Goal: Task Accomplishment & Management: Use online tool/utility

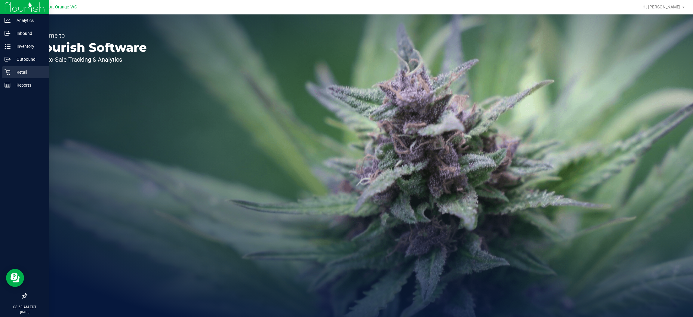
click at [7, 72] on icon at bounding box center [8, 72] width 6 height 6
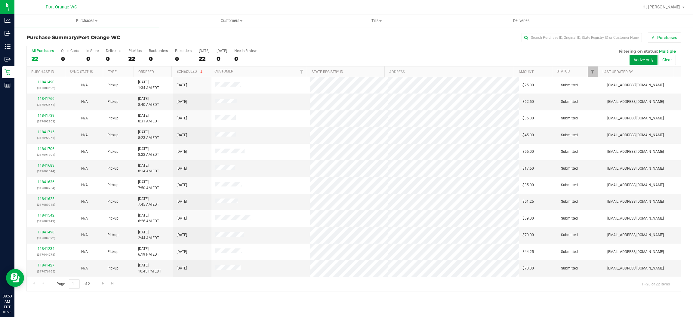
click at [643, 59] on button "Active only" at bounding box center [643, 60] width 28 height 10
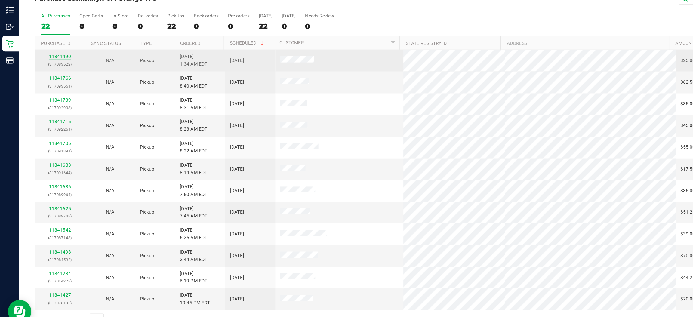
click at [48, 82] on link "11841490" at bounding box center [46, 82] width 17 height 4
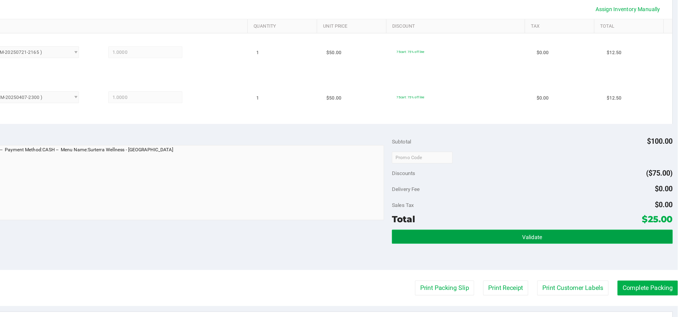
click at [540, 221] on button "Validate" at bounding box center [568, 220] width 215 height 11
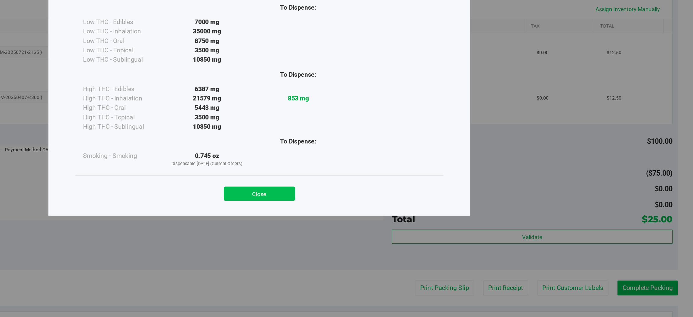
click at [365, 183] on button "Close" at bounding box center [359, 187] width 55 height 11
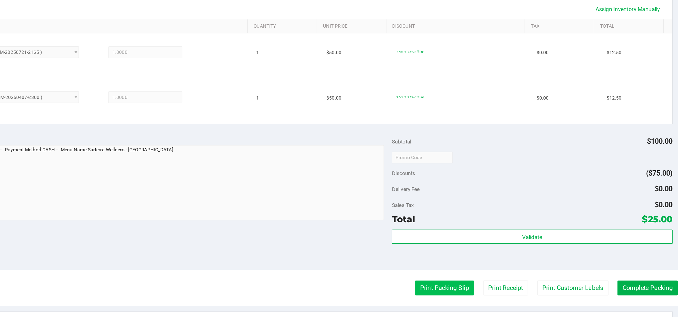
click at [491, 260] on button "Print Packing Slip" at bounding box center [501, 259] width 45 height 11
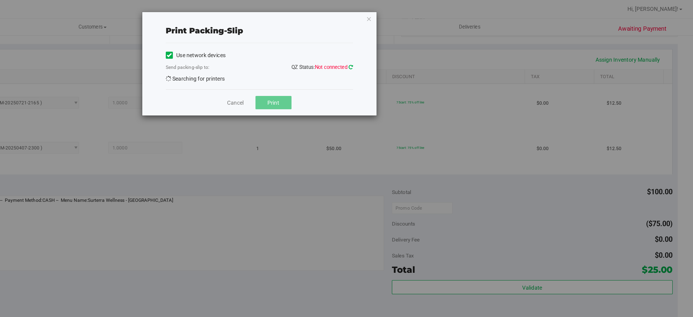
click at [430, 51] on icon at bounding box center [429, 52] width 3 height 4
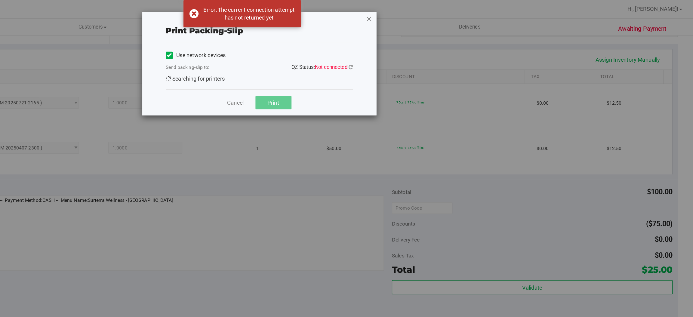
click at [443, 15] on icon "button" at bounding box center [444, 14] width 4 height 7
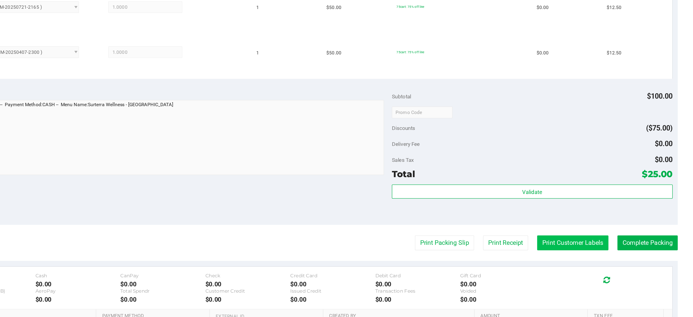
click at [596, 262] on button "Print Customer Labels" at bounding box center [600, 259] width 55 height 11
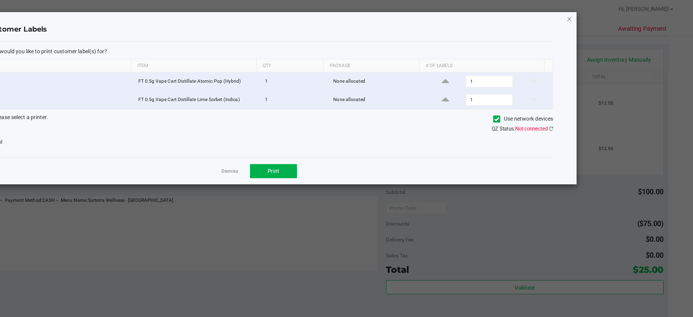
click at [596, 13] on icon "button" at bounding box center [598, 14] width 4 height 7
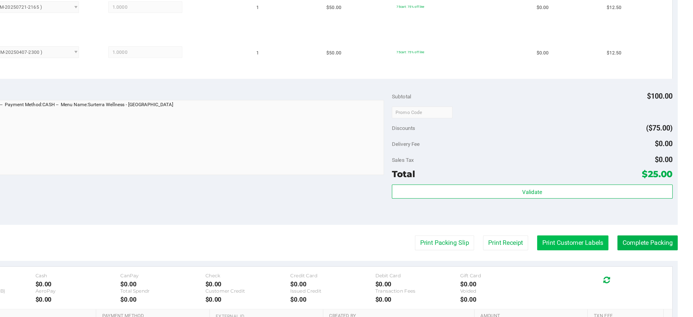
click at [589, 261] on button "Print Customer Labels" at bounding box center [600, 259] width 55 height 11
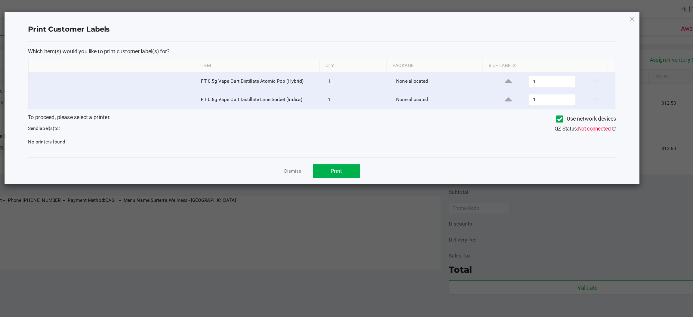
click at [584, 97] on qz-status "QZ Status: Not connected" at bounding box center [561, 99] width 47 height 4
click at [540, 91] on icon at bounding box center [542, 91] width 4 height 0
click at [0, 0] on input "Use network devices" at bounding box center [0, 0] width 0 height 0
click at [543, 90] on span at bounding box center [541, 91] width 5 height 5
click at [0, 0] on input "Use network devices" at bounding box center [0, 0] width 0 height 0
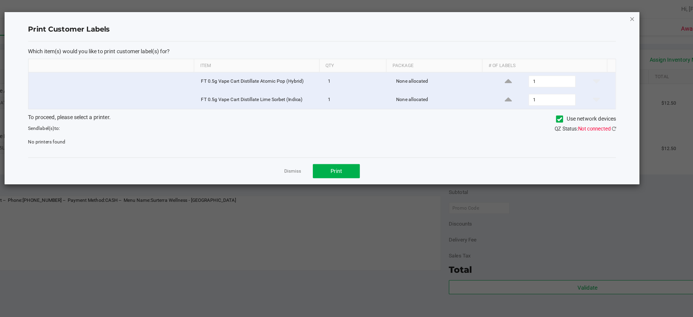
click at [598, 14] on icon "button" at bounding box center [598, 14] width 4 height 7
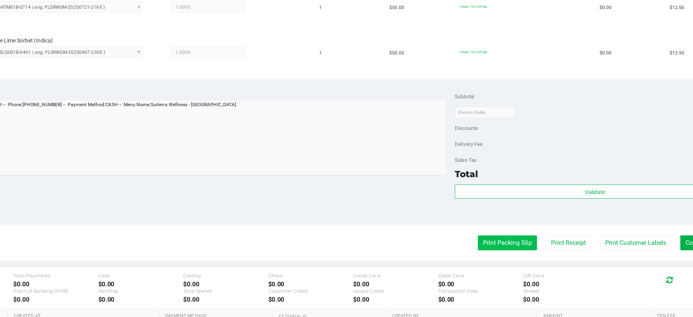
click at [483, 259] on button "Print Packing Slip" at bounding box center [501, 259] width 45 height 11
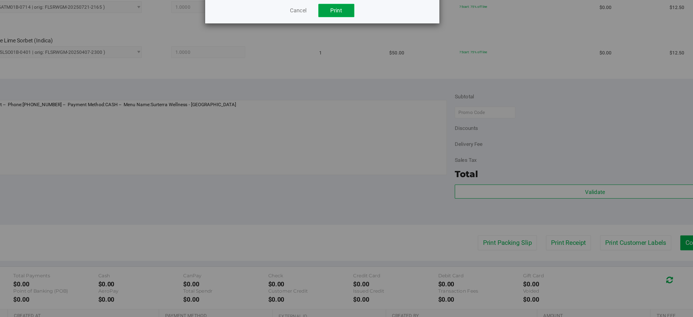
click at [370, 82] on span "Print" at bounding box center [370, 81] width 9 height 5
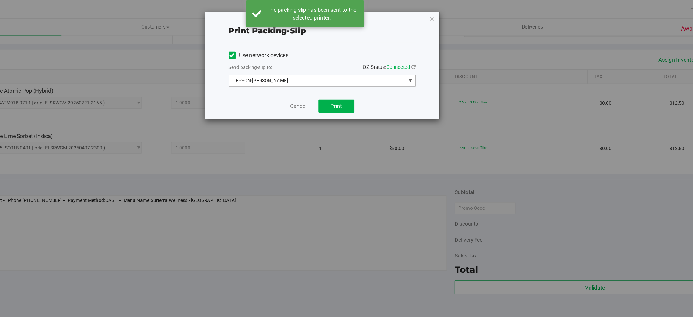
click at [428, 60] on span "select" at bounding box center [427, 62] width 5 height 5
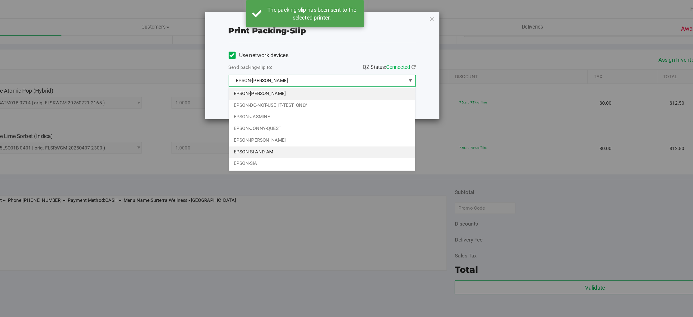
click at [320, 118] on li "EPSON-SI-AND-AM" at bounding box center [359, 116] width 143 height 9
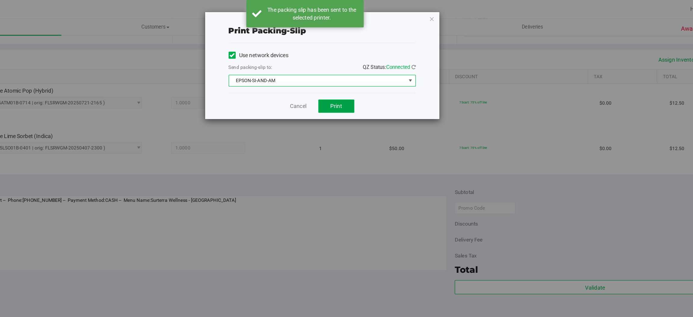
click at [373, 79] on span "Print" at bounding box center [370, 81] width 9 height 5
click at [445, 12] on icon "button" at bounding box center [444, 14] width 4 height 7
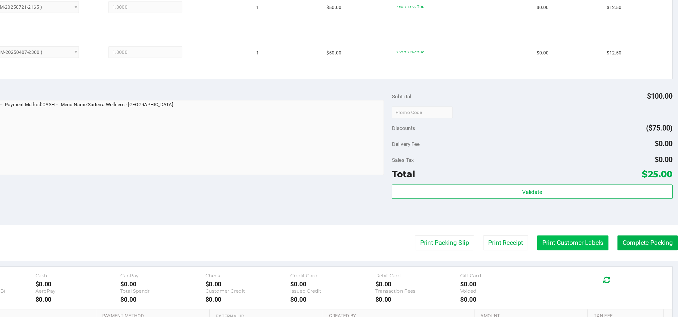
click at [580, 261] on button "Print Customer Labels" at bounding box center [600, 259] width 55 height 11
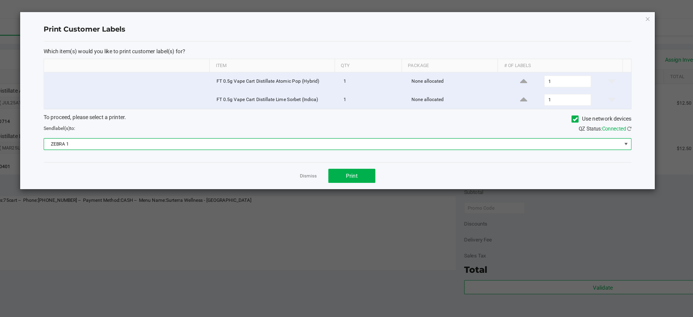
click at [582, 111] on span at bounding box center [581, 110] width 5 height 5
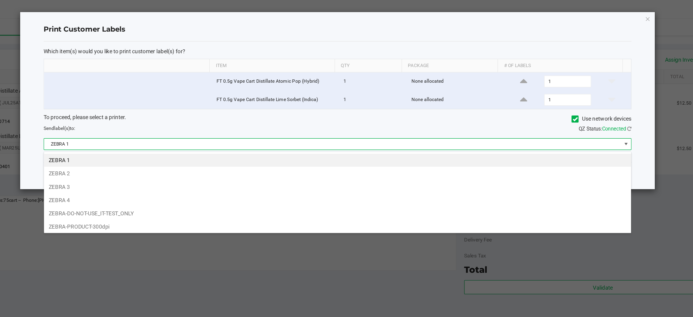
scroll to position [9, 451]
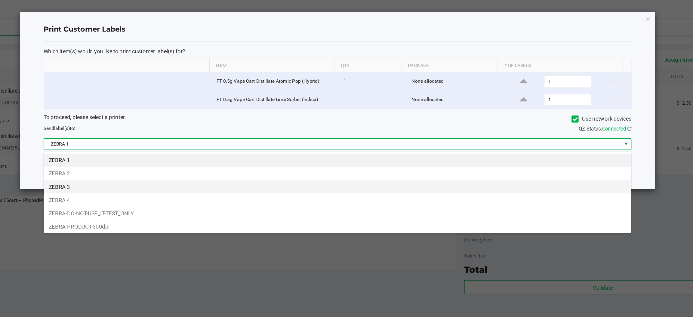
click at [153, 142] on li "ZEBRA 3" at bounding box center [359, 143] width 451 height 10
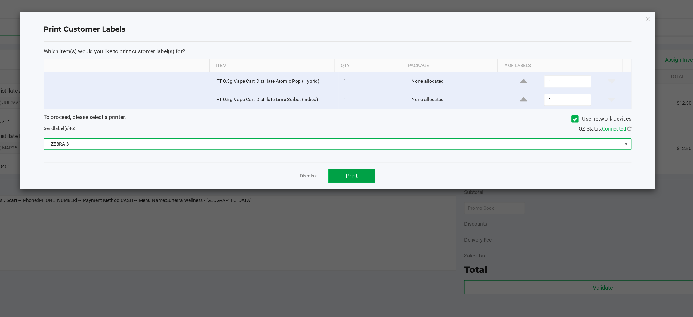
click at [371, 136] on span "Print" at bounding box center [370, 135] width 9 height 5
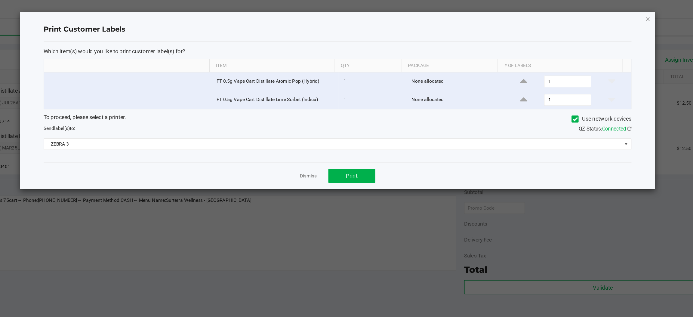
click at [597, 12] on icon "button" at bounding box center [598, 14] width 4 height 7
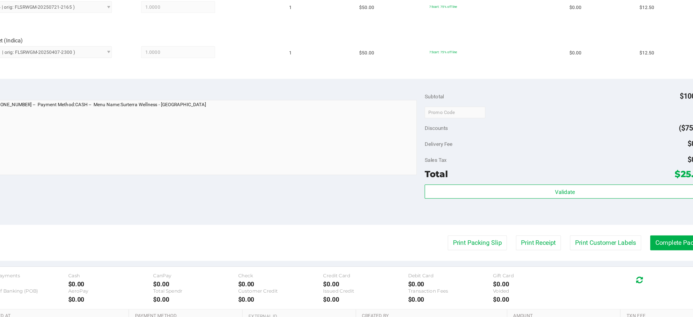
scroll to position [0, 0]
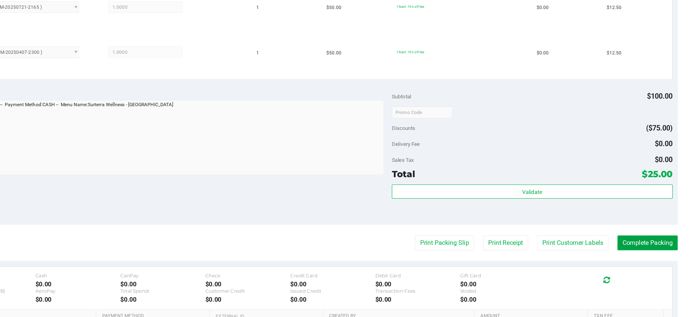
click at [645, 258] on button "Complete Packing" at bounding box center [658, 259] width 46 height 11
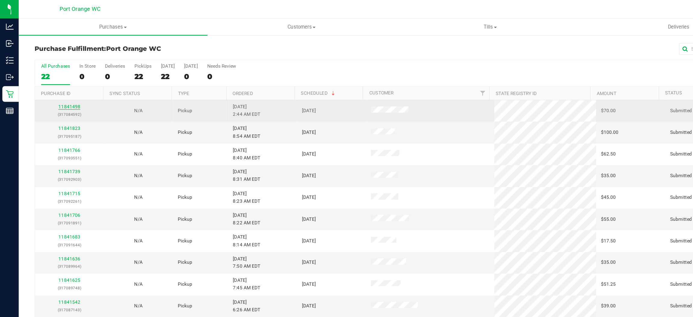
click at [57, 80] on link "11841498" at bounding box center [53, 82] width 17 height 4
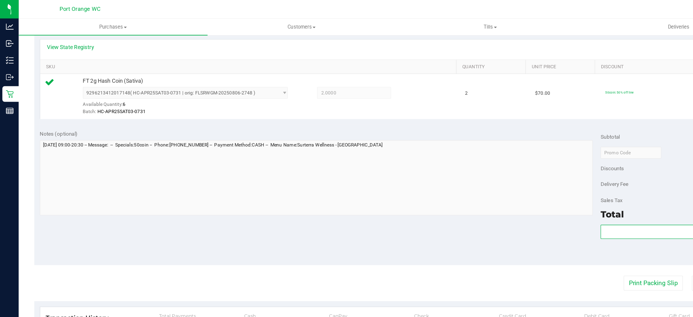
scroll to position [146, 0]
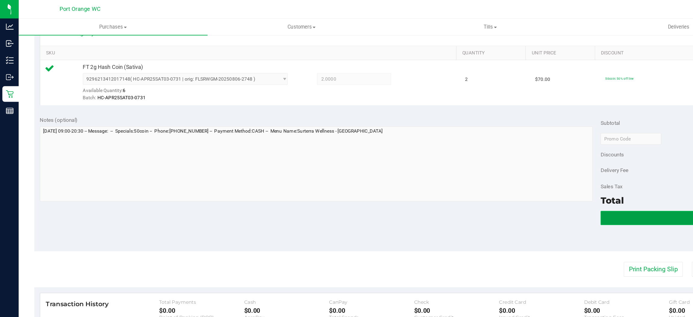
click at [495, 166] on button "Validate" at bounding box center [568, 167] width 215 height 11
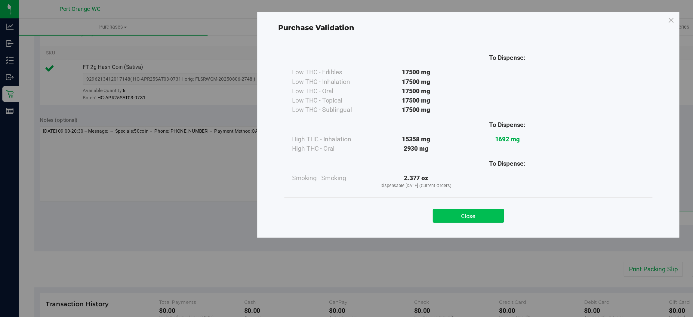
click at [346, 166] on button "Close" at bounding box center [359, 165] width 55 height 11
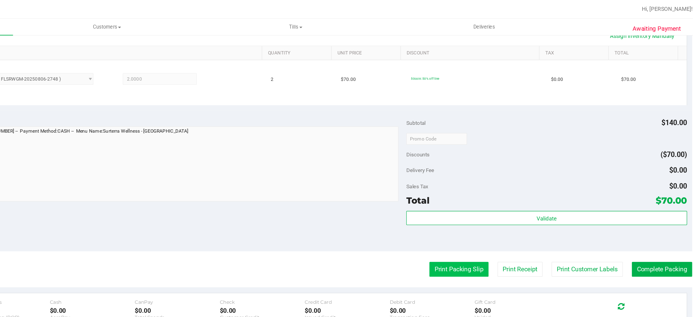
click at [497, 208] on button "Print Packing Slip" at bounding box center [501, 206] width 45 height 11
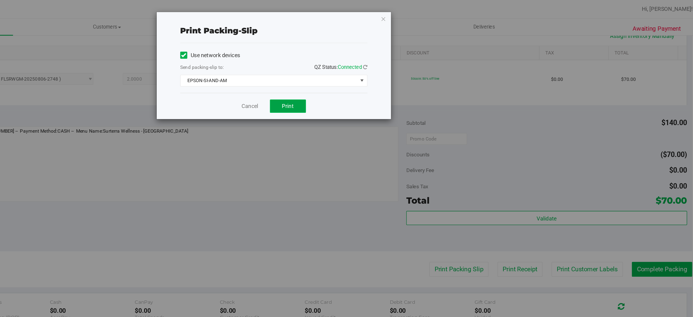
click at [371, 82] on span "Print" at bounding box center [370, 81] width 9 height 5
click at [443, 12] on icon "button" at bounding box center [444, 14] width 4 height 7
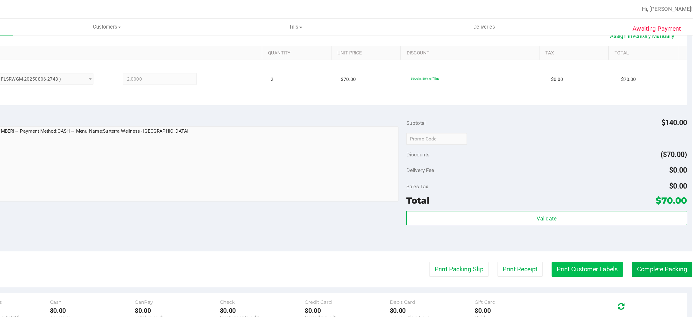
click at [599, 207] on button "Print Customer Labels" at bounding box center [600, 206] width 55 height 11
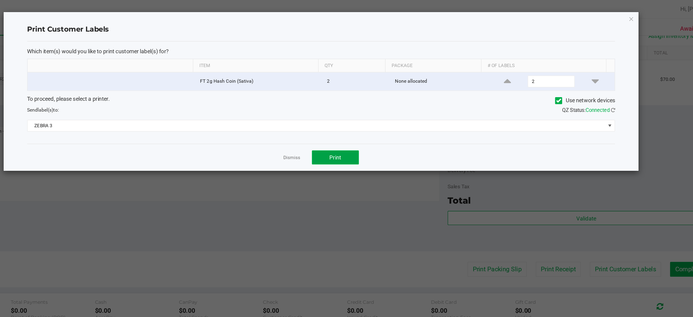
click at [370, 122] on span "Print" at bounding box center [370, 121] width 9 height 5
click at [599, 16] on icon "button" at bounding box center [598, 14] width 4 height 7
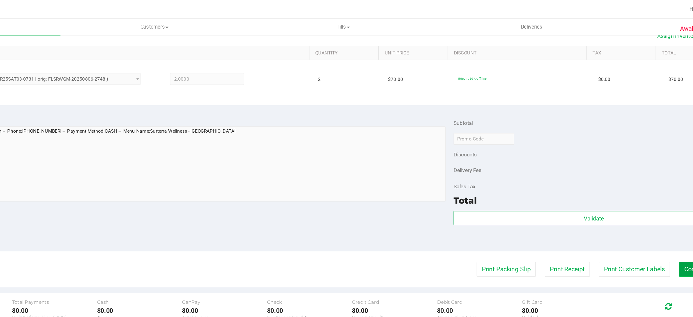
click at [639, 206] on button "Complete Packing" at bounding box center [658, 206] width 46 height 11
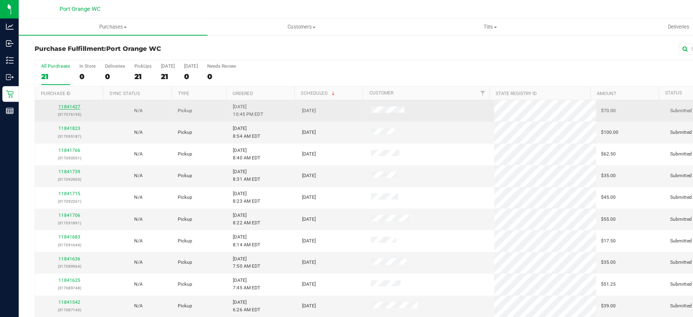
click at [53, 82] on link "11841427" at bounding box center [53, 82] width 17 height 4
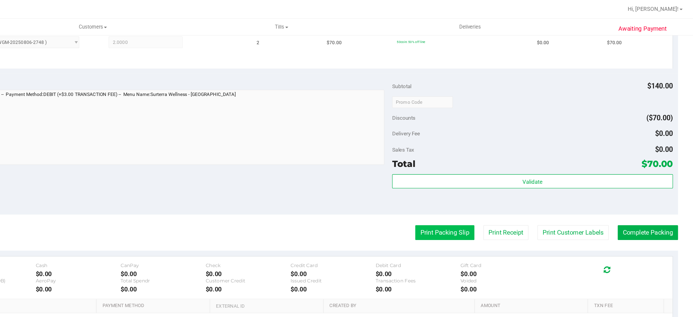
click at [495, 177] on button "Print Packing Slip" at bounding box center [501, 178] width 45 height 11
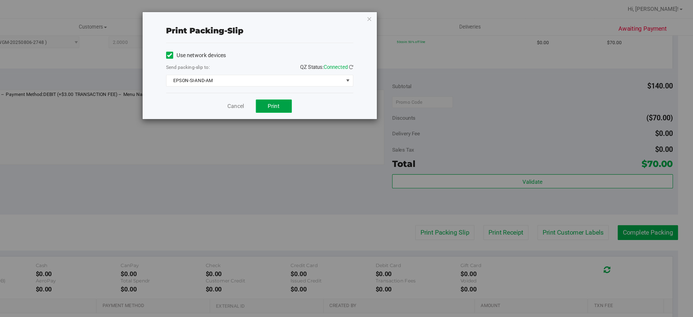
click at [365, 84] on button "Print" at bounding box center [371, 81] width 28 height 10
click at [444, 12] on icon "button" at bounding box center [444, 14] width 4 height 7
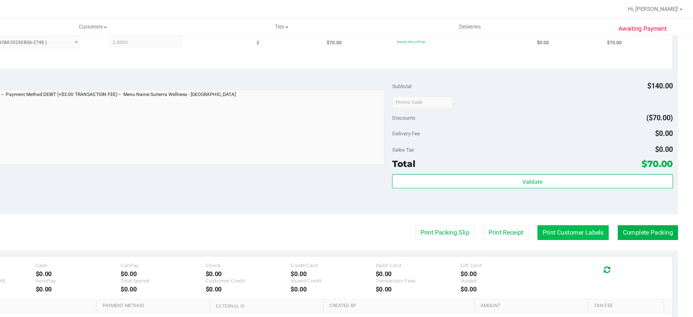
click at [603, 178] on button "Print Customer Labels" at bounding box center [600, 178] width 55 height 11
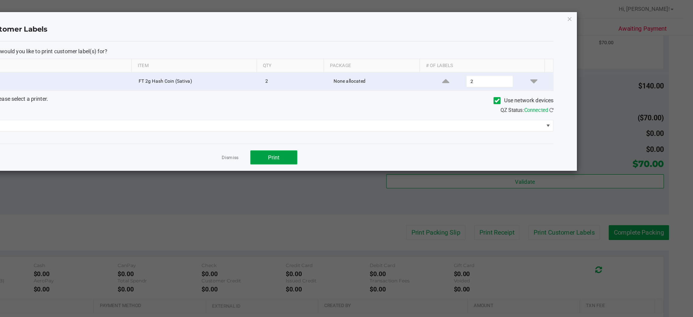
click at [373, 120] on span "Print" at bounding box center [370, 121] width 9 height 5
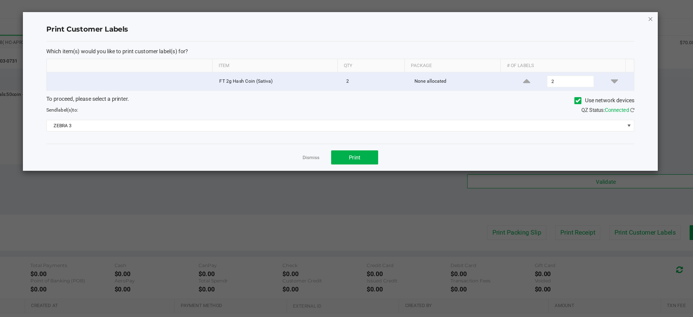
click at [596, 13] on icon "button" at bounding box center [598, 14] width 4 height 7
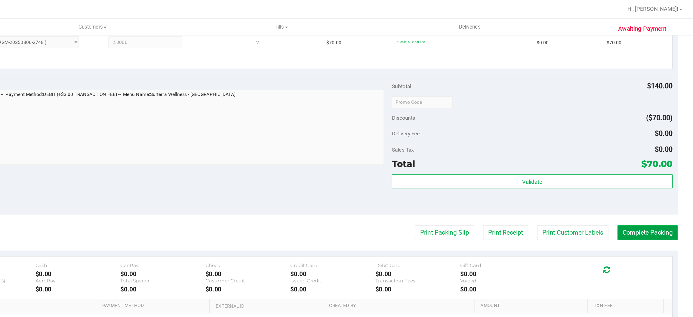
click at [652, 174] on button "Complete Packing" at bounding box center [658, 178] width 46 height 11
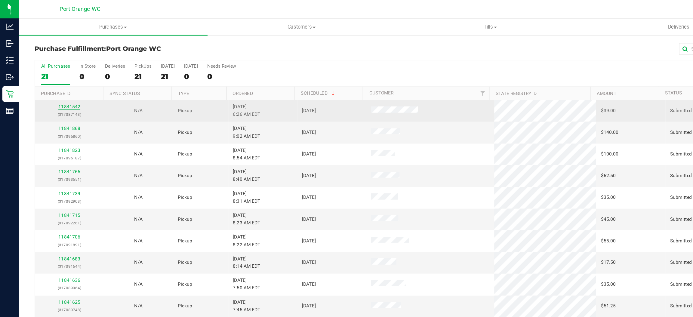
click at [53, 84] on link "11841542" at bounding box center [53, 82] width 17 height 4
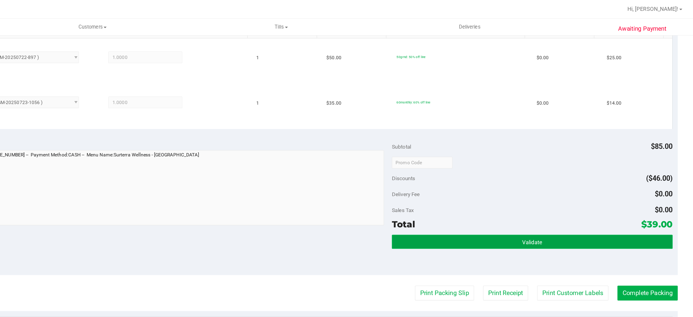
click at [540, 186] on button "Validate" at bounding box center [568, 185] width 215 height 11
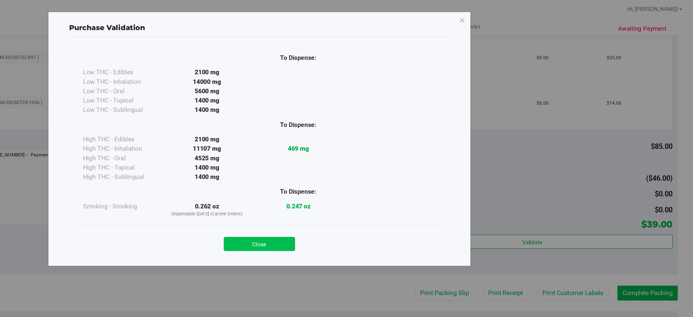
click at [360, 186] on button "Close" at bounding box center [359, 187] width 55 height 11
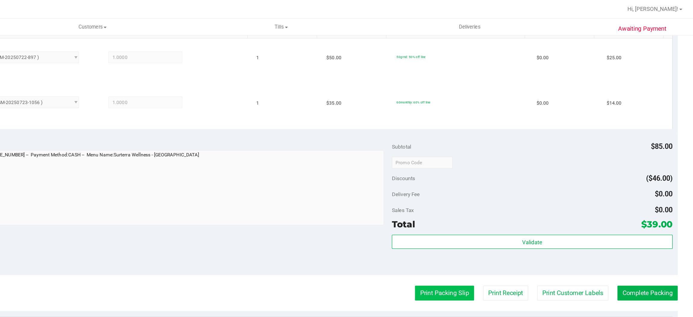
click at [491, 226] on button "Print Packing Slip" at bounding box center [501, 224] width 45 height 11
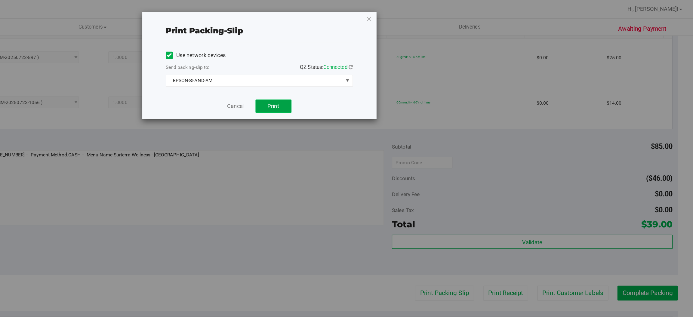
click at [371, 80] on span "Print" at bounding box center [370, 81] width 9 height 5
click at [444, 13] on icon "button" at bounding box center [444, 14] width 4 height 7
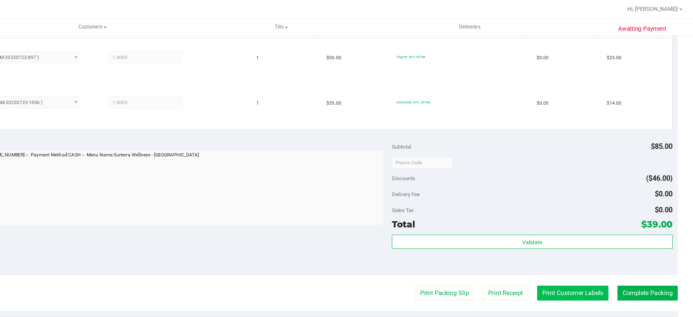
click at [605, 223] on button "Print Customer Labels" at bounding box center [600, 224] width 55 height 11
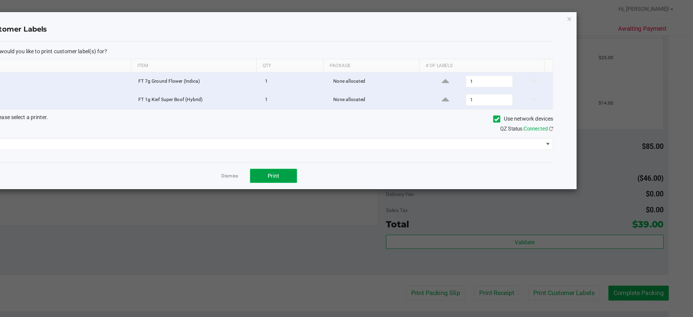
click at [365, 138] on button "Print" at bounding box center [370, 135] width 36 height 11
click at [597, 13] on icon "button" at bounding box center [598, 14] width 4 height 7
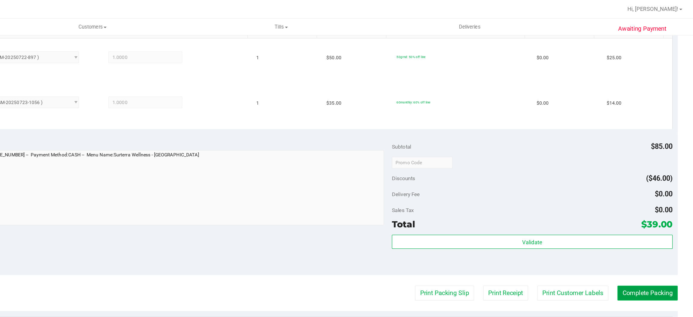
click at [658, 226] on button "Complete Packing" at bounding box center [658, 224] width 46 height 11
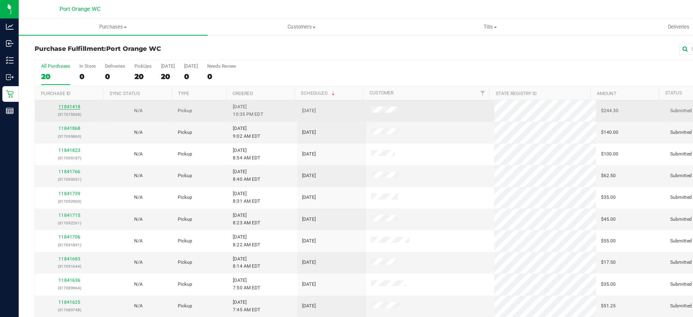
click at [55, 82] on link "11841418" at bounding box center [53, 82] width 17 height 4
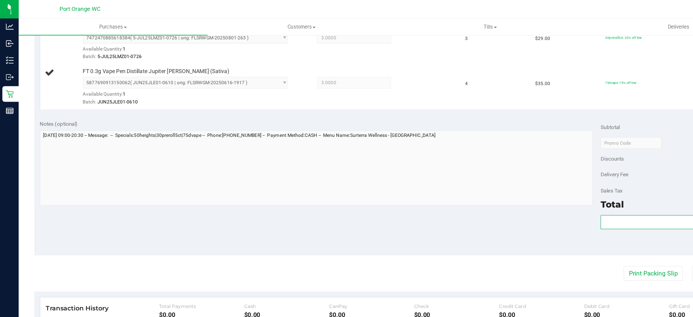
scroll to position [281, 0]
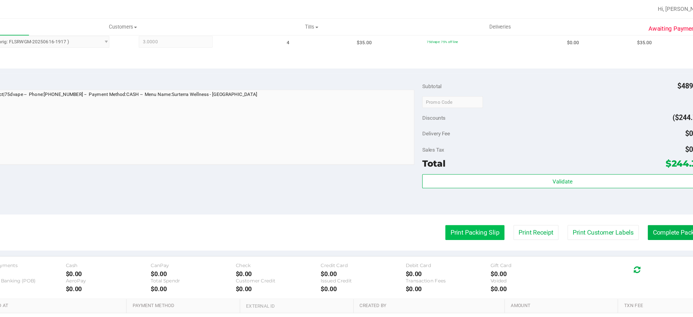
click at [493, 178] on button "Print Packing Slip" at bounding box center [501, 178] width 45 height 11
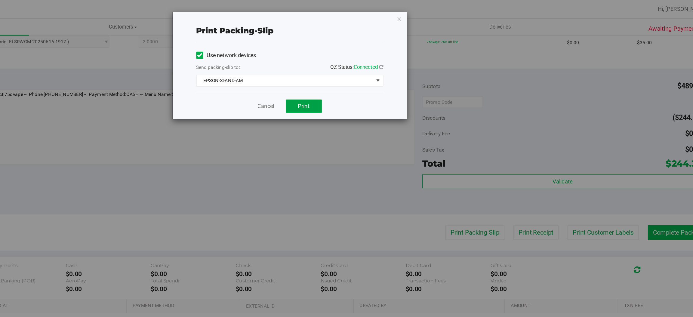
click at [370, 82] on span "Print" at bounding box center [370, 81] width 9 height 5
click at [443, 14] on icon "button" at bounding box center [444, 14] width 4 height 7
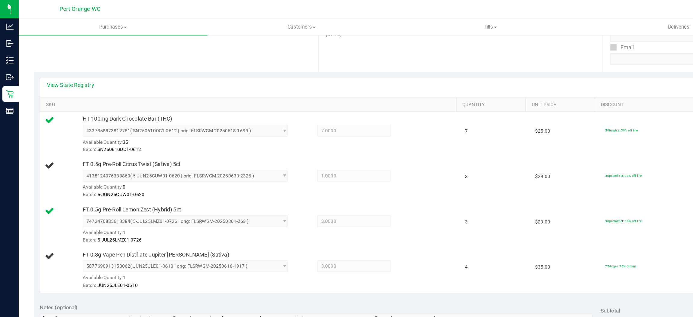
scroll to position [93, 0]
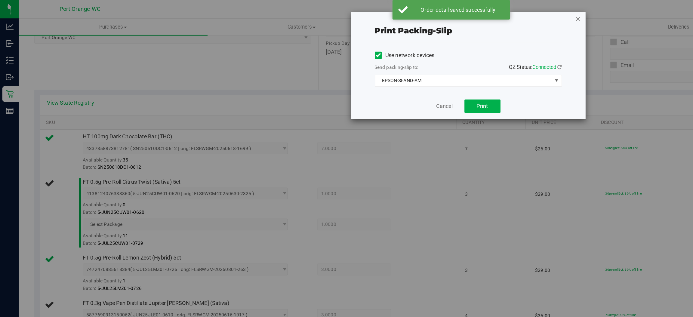
click at [444, 16] on icon "button" at bounding box center [444, 14] width 4 height 7
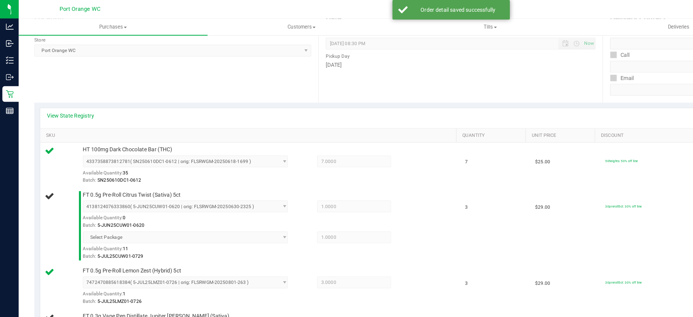
scroll to position [82, 0]
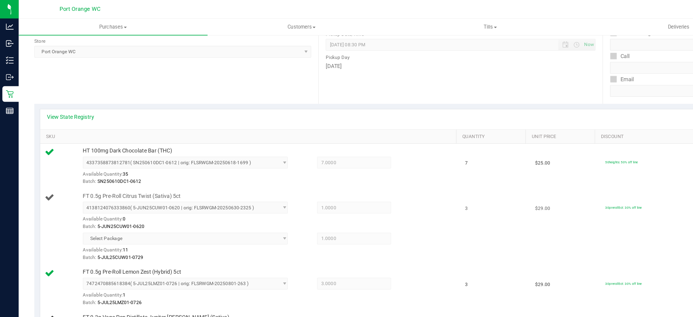
click at [215, 184] on span "Select Package" at bounding box center [142, 183] width 157 height 9
click at [81, 182] on span "Select Package" at bounding box center [142, 183] width 157 height 9
click at [214, 183] on span "Select Package" at bounding box center [142, 183] width 157 height 9
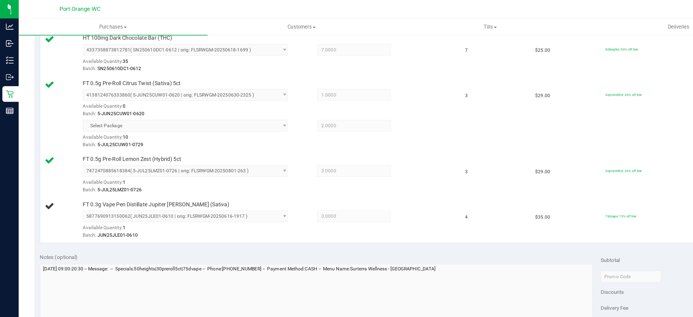
scroll to position [176, 0]
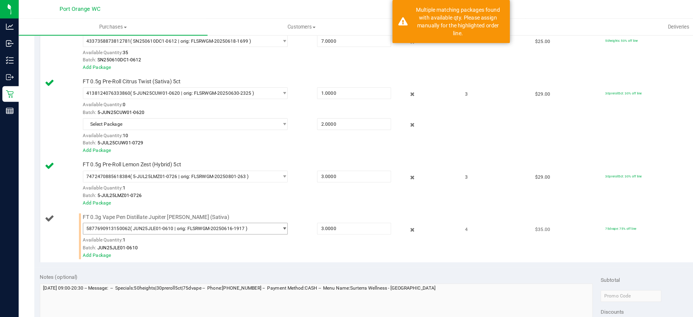
click at [216, 178] on span "select" at bounding box center [218, 175] width 5 height 5
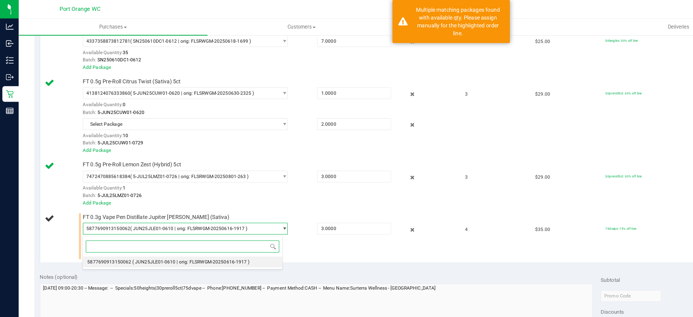
click at [145, 203] on span "( JUN25JLE01-0610 | orig: FLSRWGM-20250616-1917 )" at bounding box center [147, 201] width 90 height 4
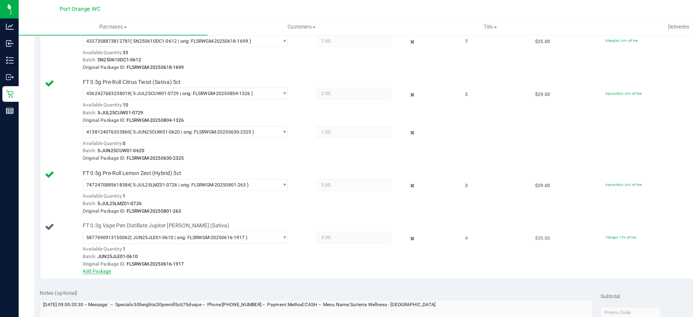
click at [70, 211] on link "Add Package" at bounding box center [75, 208] width 22 height 4
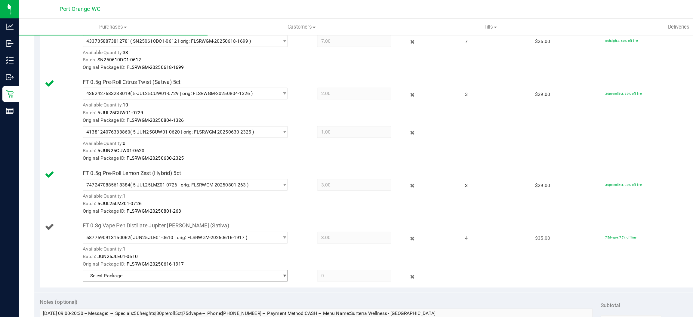
click at [216, 212] on span "select" at bounding box center [218, 211] width 5 height 5
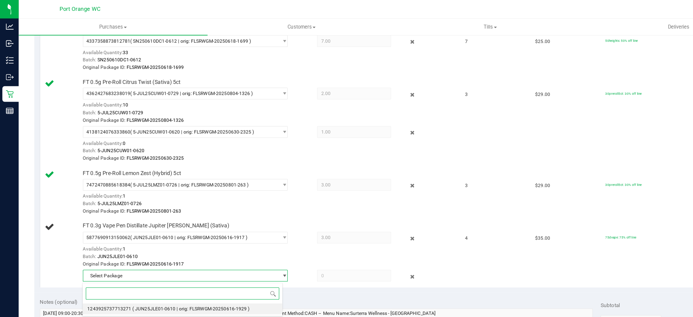
click at [150, 238] on span "( JUN25JLE01-0610 | orig: FLSRWGM-20250616-1929 )" at bounding box center [147, 237] width 90 height 4
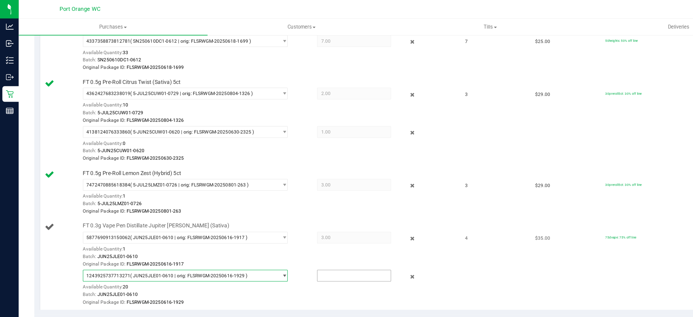
click at [245, 212] on input "text" at bounding box center [272, 212] width 56 height 8
type input "1"
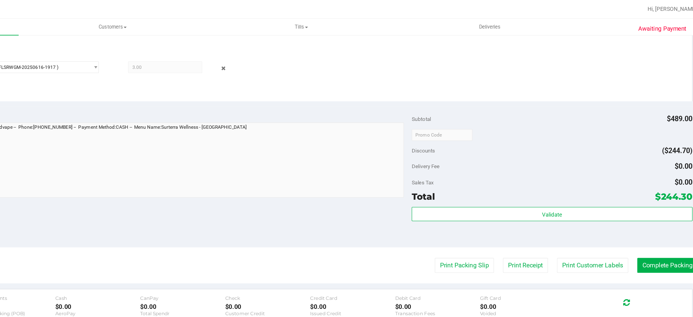
scroll to position [0, 0]
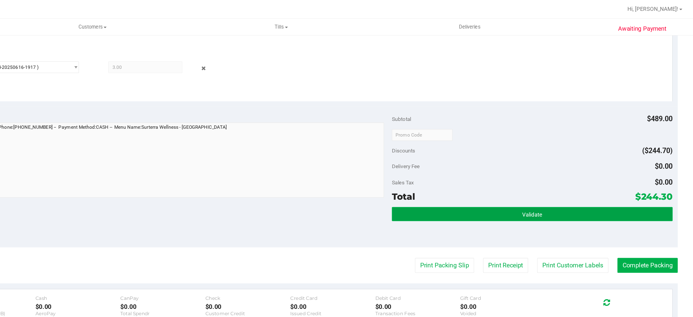
click at [566, 167] on span "Validate" at bounding box center [569, 164] width 15 height 5
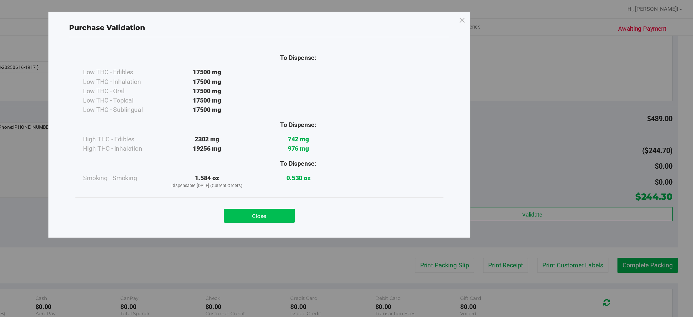
click at [373, 167] on button "Close" at bounding box center [359, 165] width 55 height 11
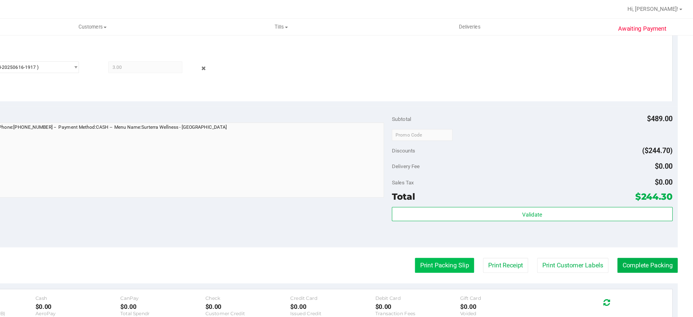
click at [493, 203] on button "Print Packing Slip" at bounding box center [501, 203] width 45 height 11
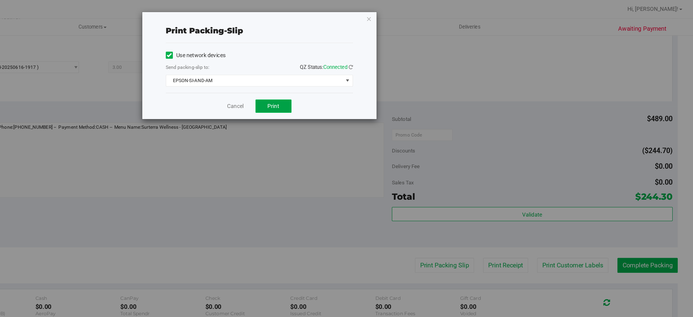
click at [371, 79] on span "Print" at bounding box center [370, 81] width 9 height 5
click at [445, 17] on icon "button" at bounding box center [444, 14] width 4 height 7
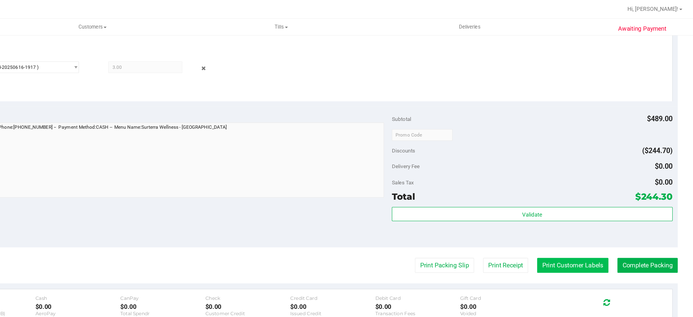
click at [591, 203] on button "Print Customer Labels" at bounding box center [600, 203] width 55 height 11
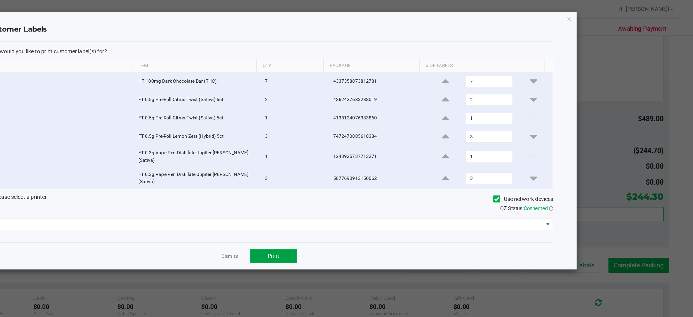
click at [368, 194] on span "Print" at bounding box center [370, 196] width 9 height 5
click at [598, 17] on icon "button" at bounding box center [598, 14] width 4 height 7
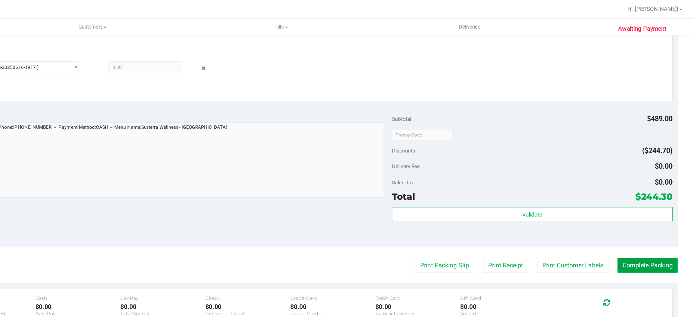
click at [643, 203] on button "Complete Packing" at bounding box center [658, 203] width 46 height 11
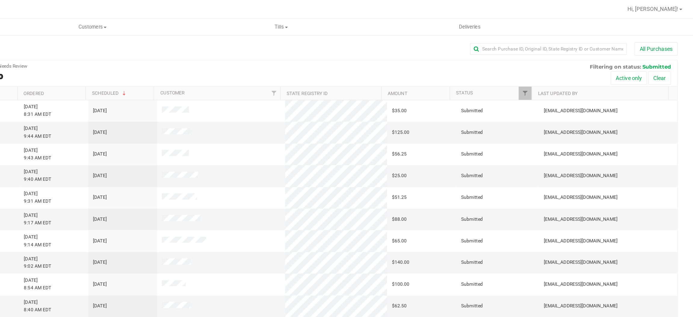
scroll to position [117, 0]
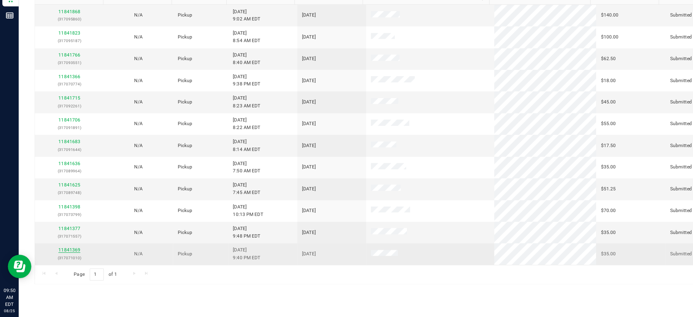
click at [52, 265] on link "11841369" at bounding box center [53, 265] width 17 height 4
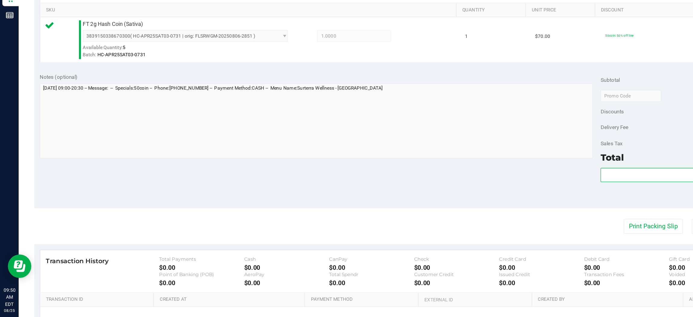
scroll to position [107, 0]
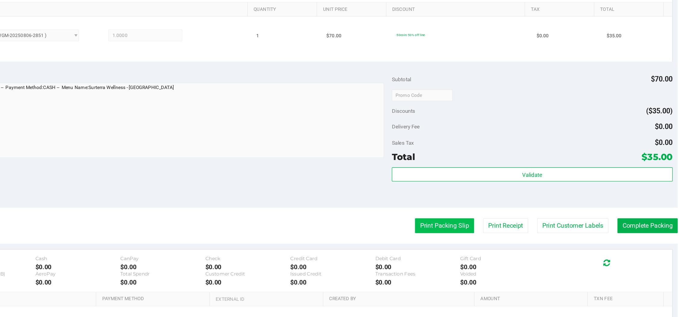
click at [495, 247] on button "Print Packing Slip" at bounding box center [501, 246] width 45 height 11
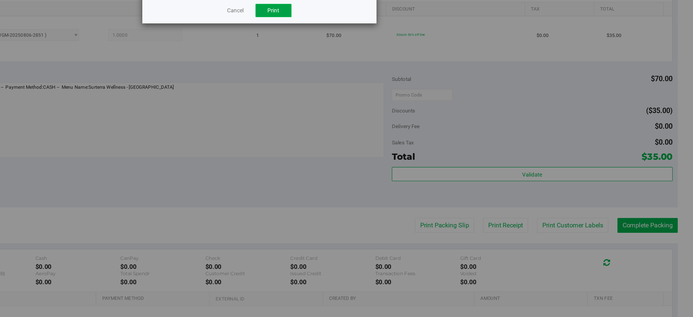
click at [369, 82] on span "Print" at bounding box center [370, 81] width 9 height 5
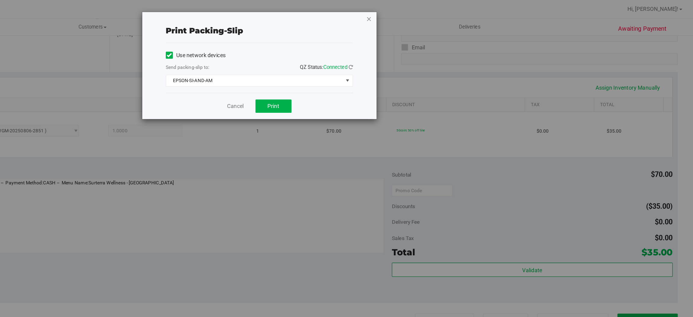
click at [444, 14] on icon "button" at bounding box center [444, 14] width 4 height 7
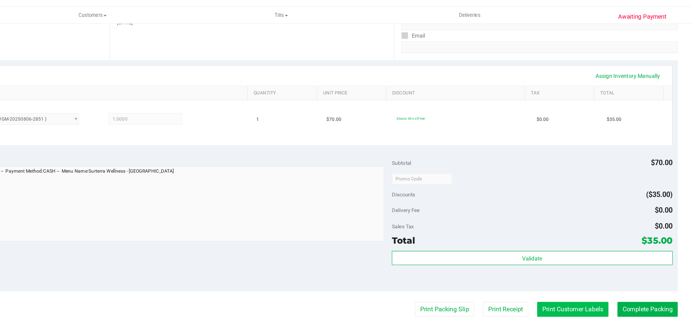
click at [595, 246] on button "Print Customer Labels" at bounding box center [600, 246] width 55 height 11
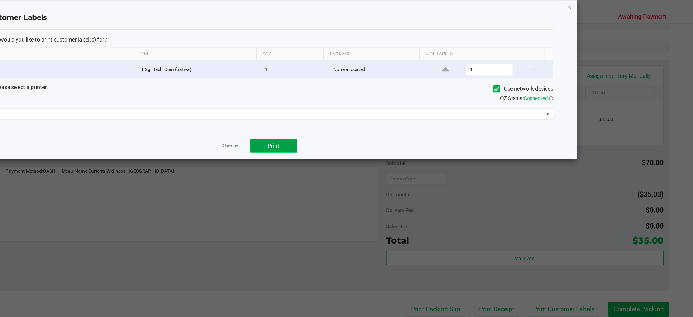
click at [371, 122] on span "Print" at bounding box center [370, 121] width 9 height 5
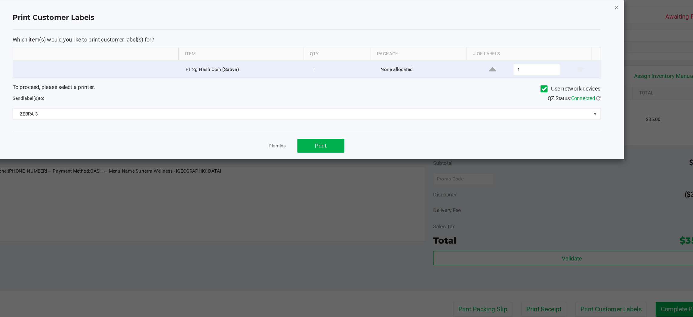
click at [596, 13] on icon "button" at bounding box center [598, 14] width 4 height 7
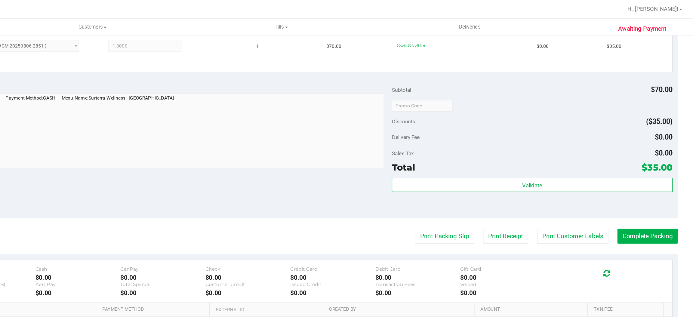
scroll to position [176, 0]
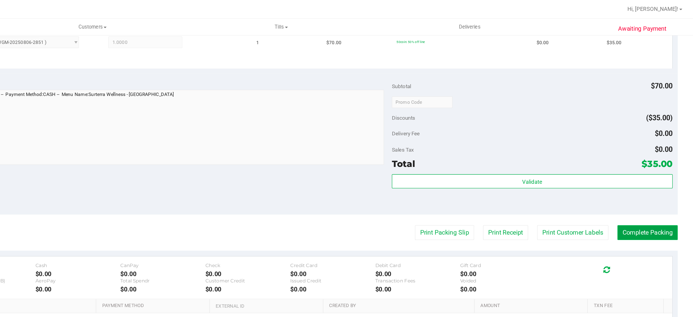
click at [653, 179] on button "Complete Packing" at bounding box center [658, 178] width 46 height 11
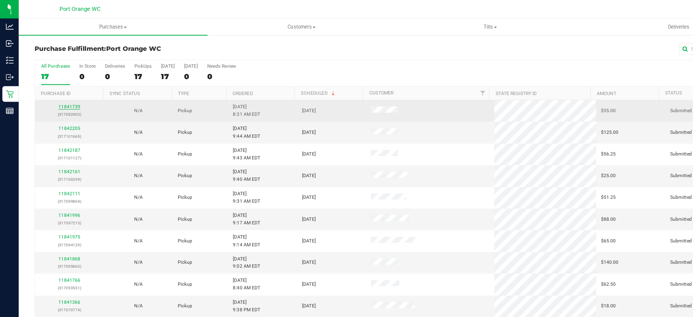
click at [55, 80] on link "11841739" at bounding box center [53, 82] width 17 height 4
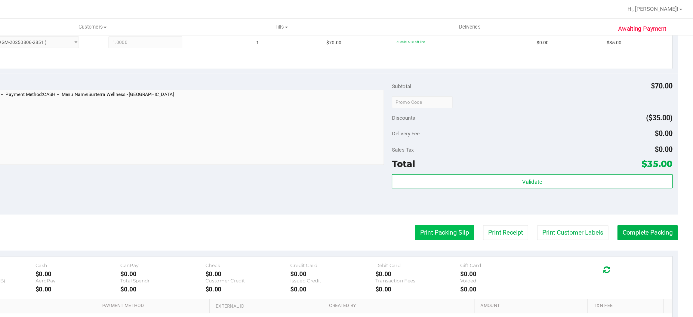
click at [491, 179] on button "Print Packing Slip" at bounding box center [501, 178] width 45 height 11
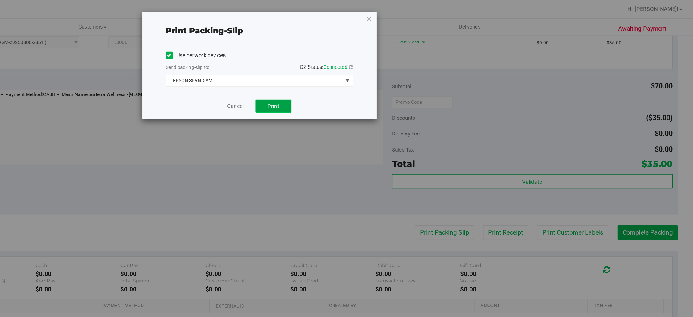
click at [376, 83] on button "Print" at bounding box center [371, 81] width 28 height 10
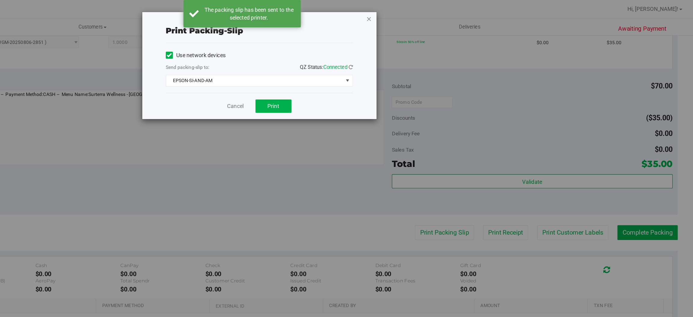
click at [443, 14] on icon "button" at bounding box center [444, 14] width 4 height 7
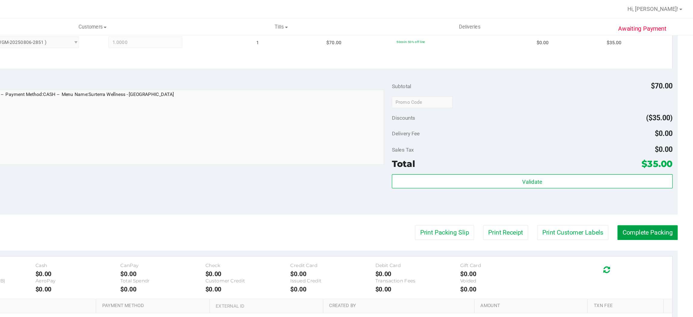
click at [651, 177] on button "Complete Packing" at bounding box center [658, 178] width 46 height 11
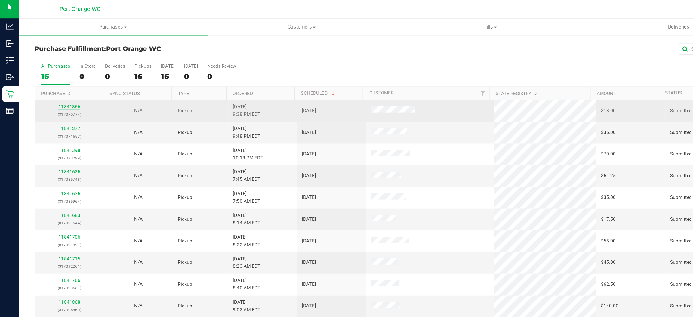
click at [54, 84] on link "11841366" at bounding box center [53, 82] width 17 height 4
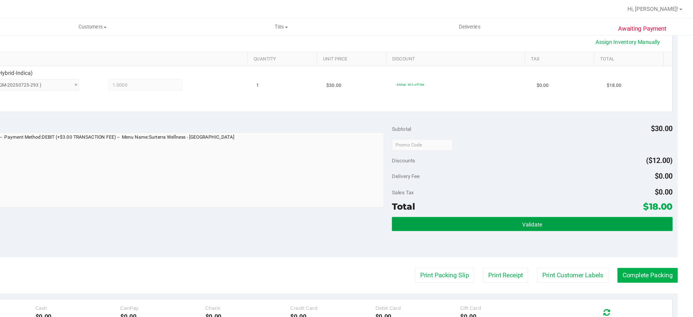
click at [536, 171] on button "Validate" at bounding box center [568, 172] width 215 height 11
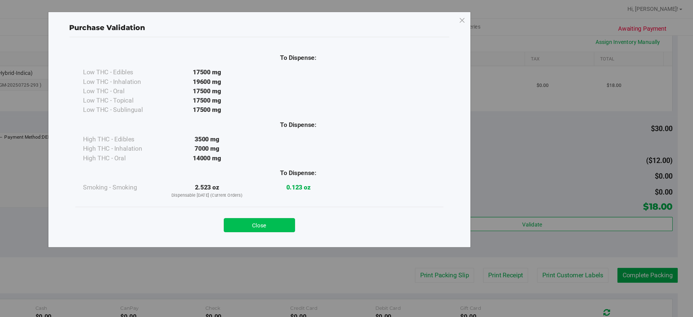
click at [368, 172] on button "Close" at bounding box center [359, 173] width 55 height 11
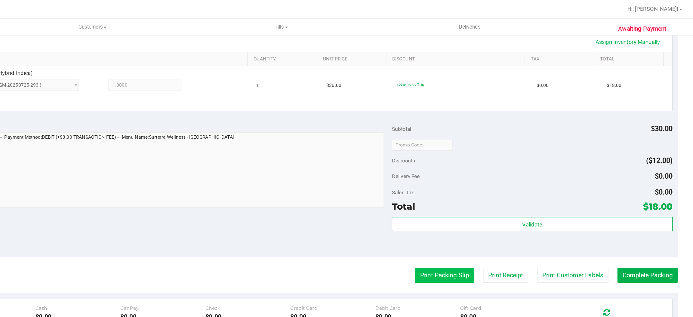
click at [495, 212] on button "Print Packing Slip" at bounding box center [501, 211] width 45 height 11
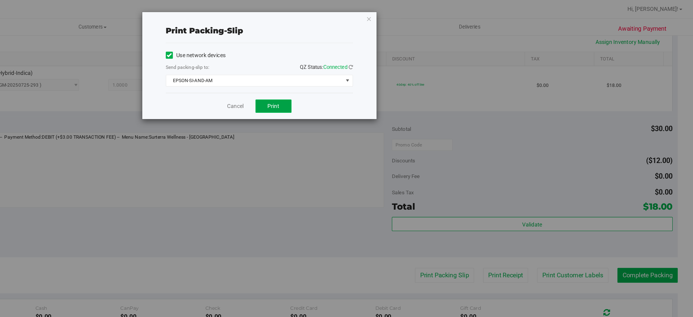
click at [375, 79] on button "Print" at bounding box center [371, 81] width 28 height 10
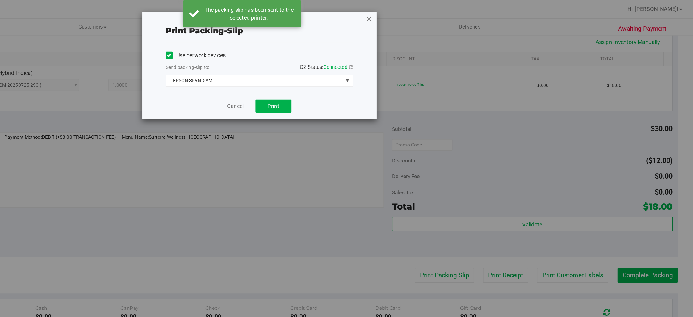
click at [444, 11] on icon "button" at bounding box center [444, 14] width 4 height 7
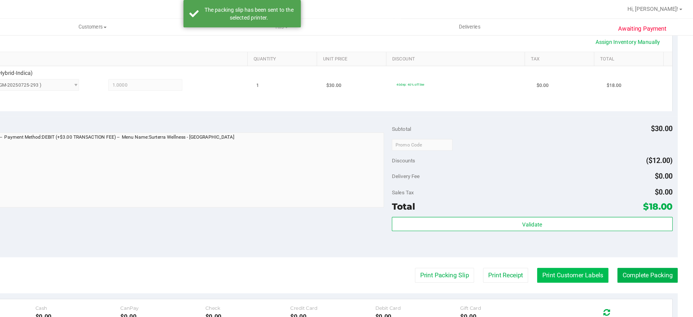
click at [602, 211] on button "Print Customer Labels" at bounding box center [600, 211] width 55 height 11
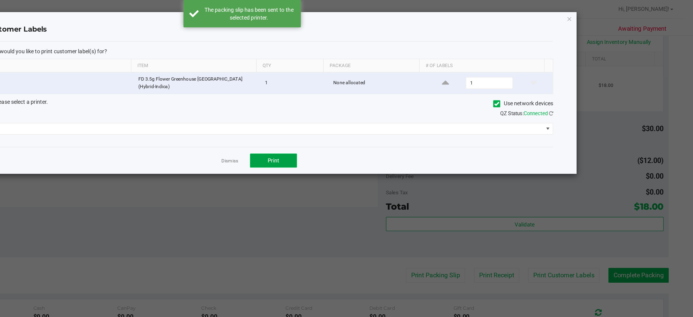
click at [374, 120] on button "Print" at bounding box center [370, 123] width 36 height 11
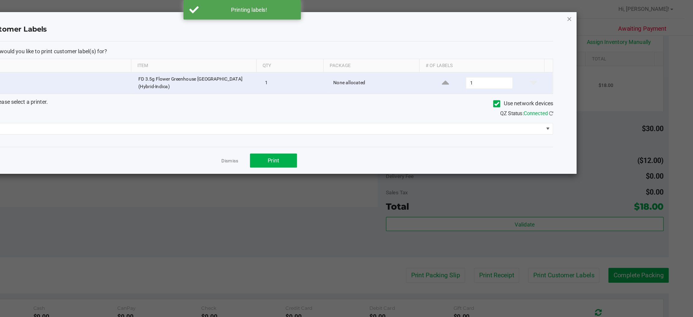
click at [596, 11] on icon "button" at bounding box center [598, 14] width 4 height 7
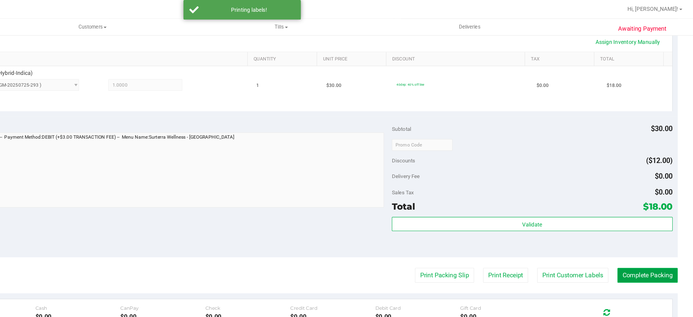
click at [646, 211] on button "Complete Packing" at bounding box center [658, 211] width 46 height 11
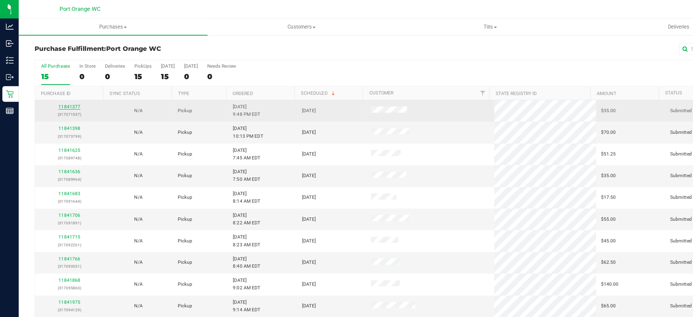
click at [56, 81] on link "11841377" at bounding box center [53, 82] width 17 height 4
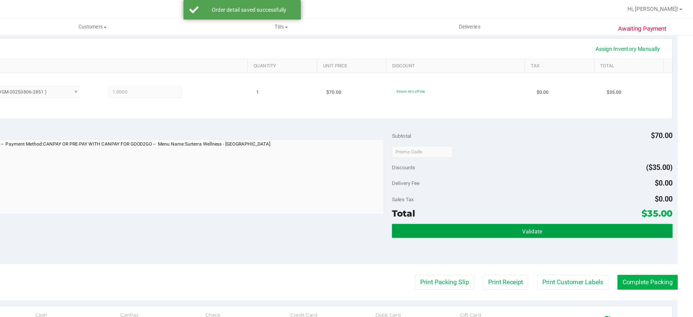
click at [501, 174] on button "Validate" at bounding box center [568, 177] width 215 height 11
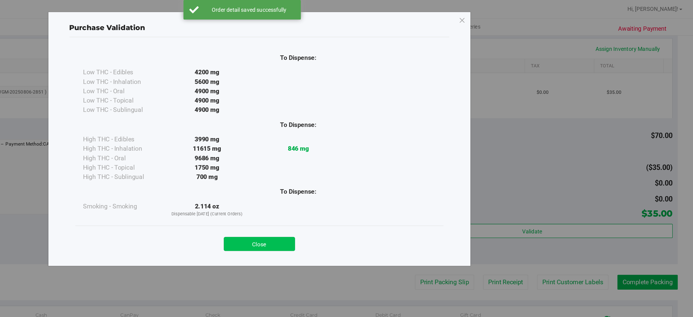
click at [363, 189] on button "Close" at bounding box center [359, 187] width 55 height 11
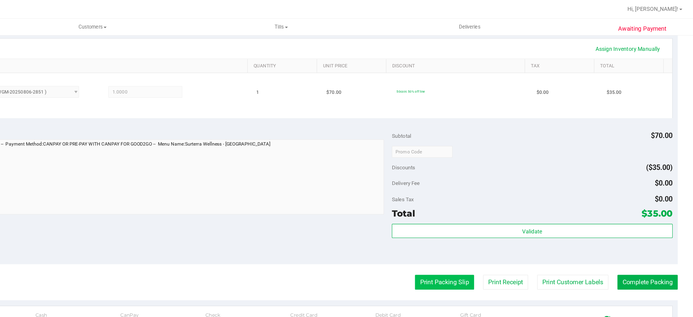
click at [490, 218] on button "Print Packing Slip" at bounding box center [501, 216] width 45 height 11
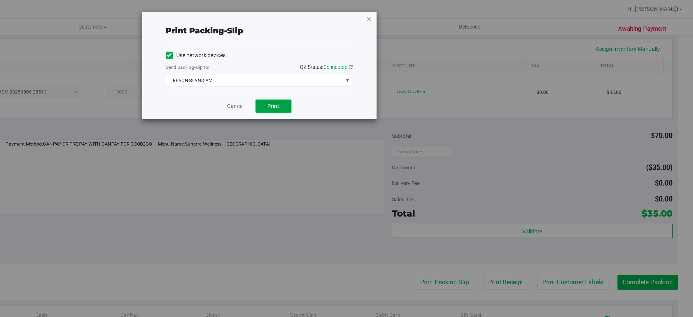
click at [365, 79] on button "Print" at bounding box center [371, 81] width 28 height 10
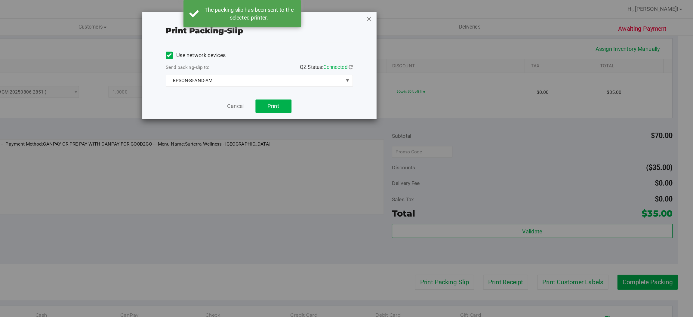
click at [444, 14] on icon "button" at bounding box center [444, 14] width 4 height 7
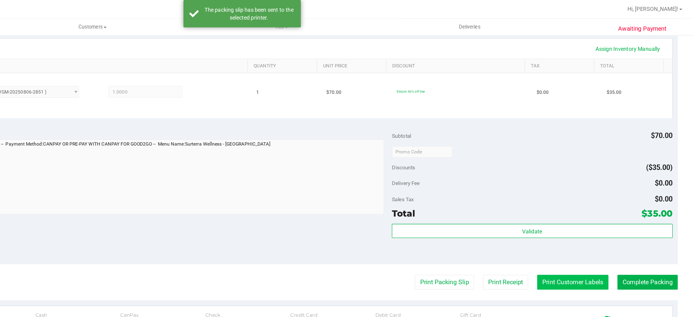
click at [586, 219] on button "Print Customer Labels" at bounding box center [600, 216] width 55 height 11
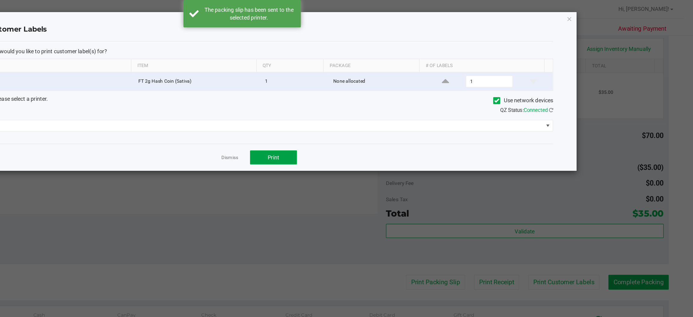
click at [365, 117] on button "Print" at bounding box center [370, 120] width 36 height 11
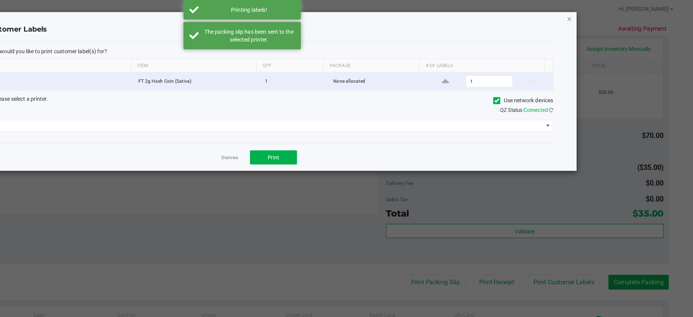
click at [599, 16] on icon "button" at bounding box center [598, 14] width 4 height 7
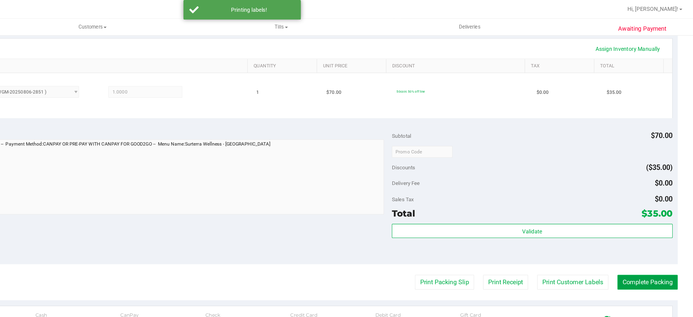
click at [651, 218] on button "Complete Packing" at bounding box center [658, 216] width 46 height 11
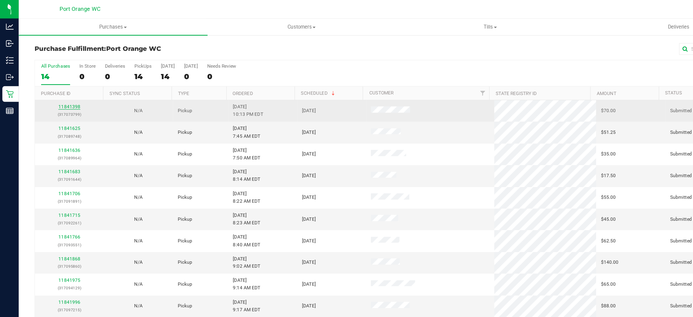
click at [58, 83] on link "11841398" at bounding box center [53, 82] width 17 height 4
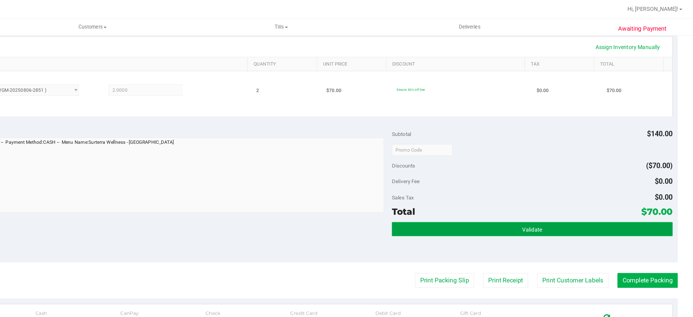
click at [533, 176] on button "Validate" at bounding box center [568, 176] width 215 height 11
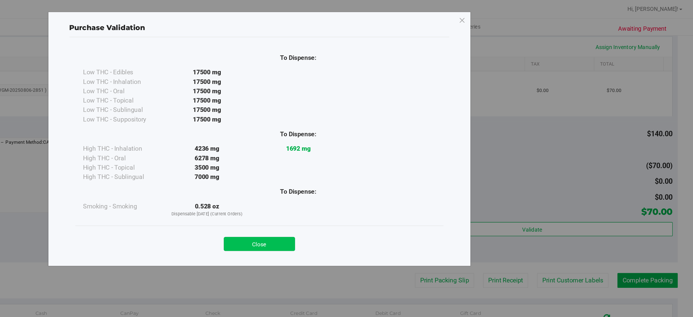
click at [356, 190] on button "Close" at bounding box center [359, 187] width 55 height 11
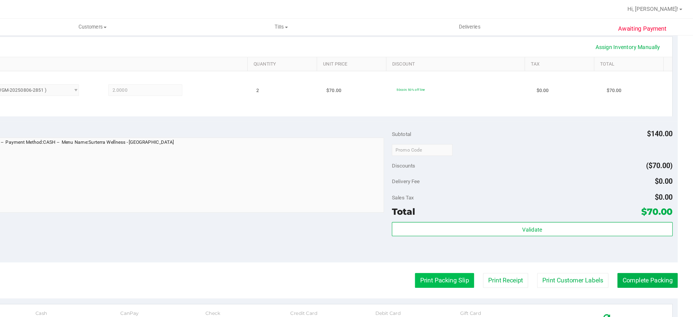
click at [494, 216] on button "Print Packing Slip" at bounding box center [501, 215] width 45 height 11
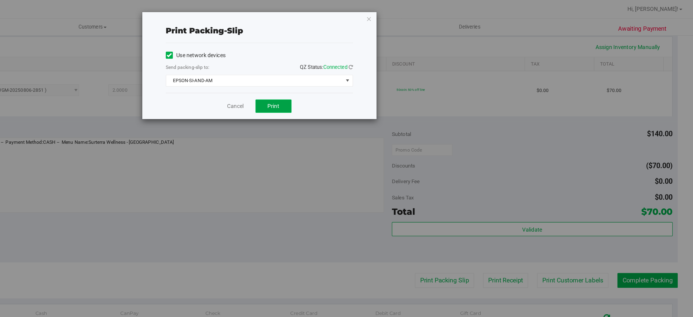
click at [371, 81] on span "Print" at bounding box center [370, 81] width 9 height 5
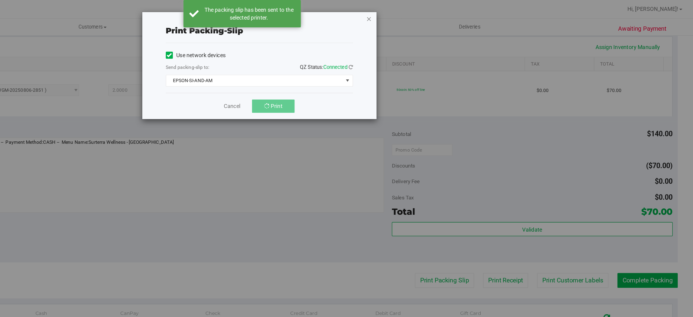
click at [443, 15] on icon "button" at bounding box center [444, 14] width 4 height 7
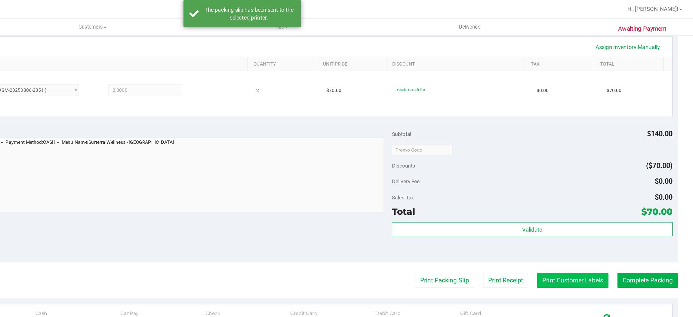
click at [595, 218] on button "Print Customer Labels" at bounding box center [600, 215] width 55 height 11
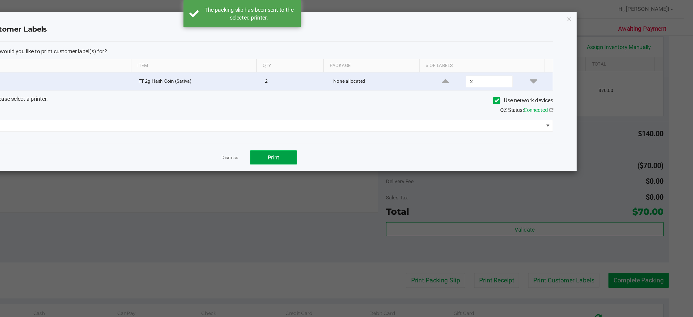
click at [373, 122] on span "Print" at bounding box center [370, 121] width 9 height 5
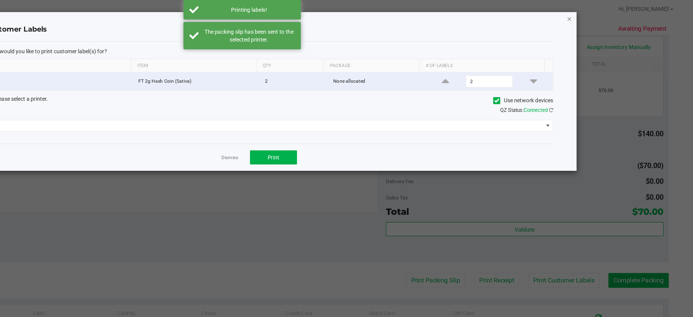
click at [598, 16] on icon "button" at bounding box center [598, 14] width 4 height 7
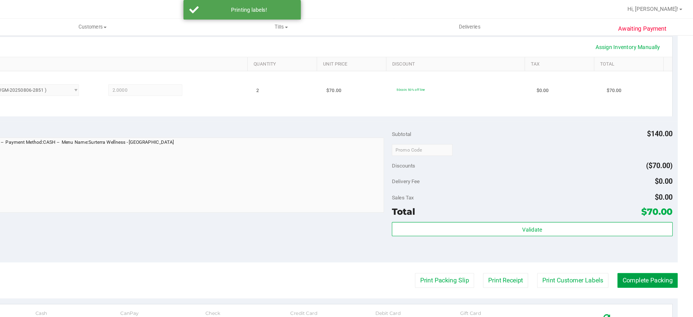
click at [649, 212] on button "Complete Packing" at bounding box center [658, 215] width 46 height 11
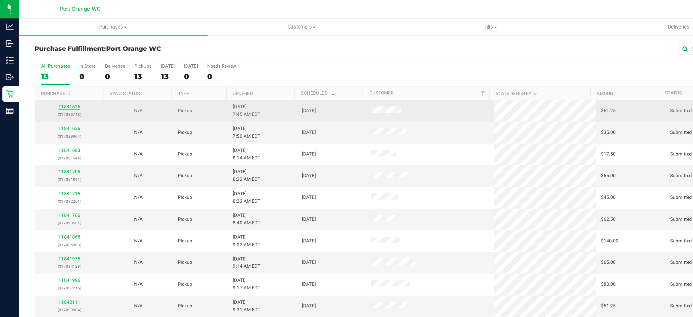
click at [51, 80] on link "11841625" at bounding box center [53, 82] width 17 height 4
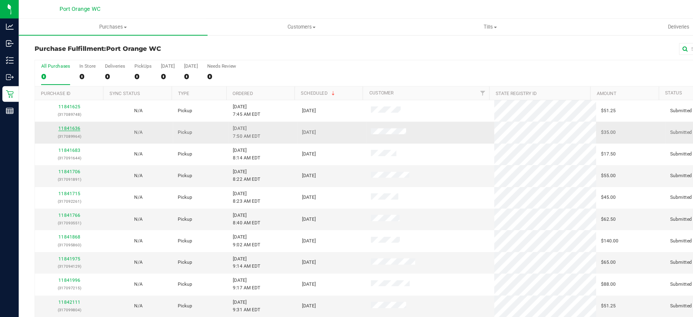
click at [54, 99] on link "11841636" at bounding box center [53, 99] width 17 height 4
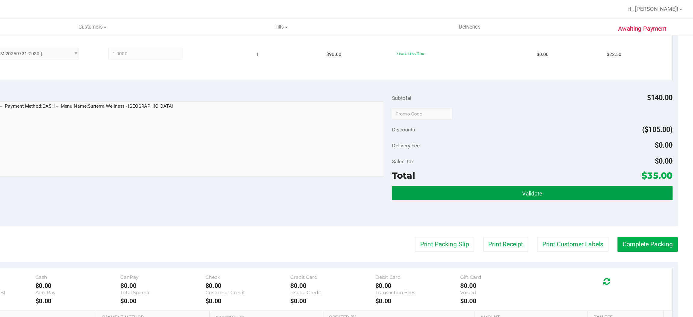
click at [512, 151] on button "Validate" at bounding box center [568, 148] width 215 height 11
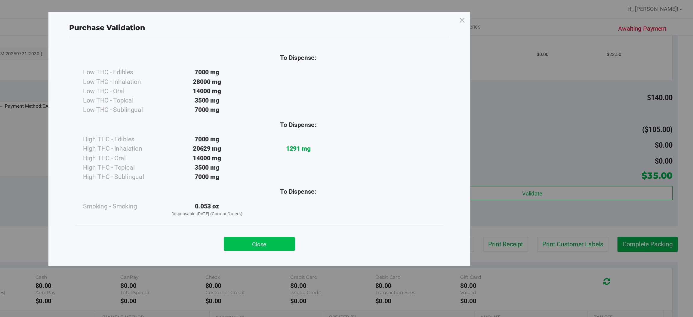
click at [366, 186] on button "Close" at bounding box center [359, 187] width 55 height 11
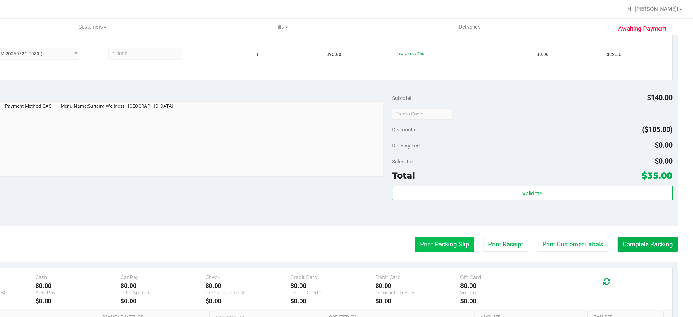
click at [498, 188] on button "Print Packing Slip" at bounding box center [501, 187] width 45 height 11
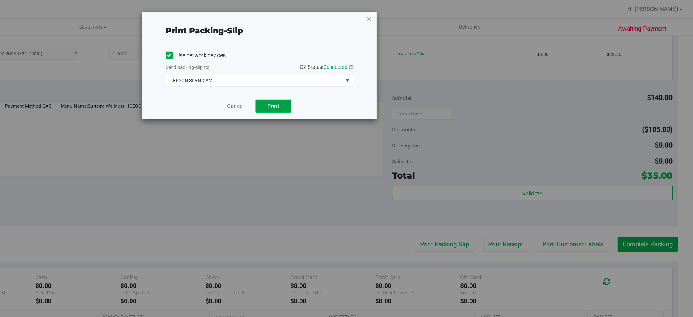
click at [367, 83] on span "Print" at bounding box center [370, 81] width 9 height 5
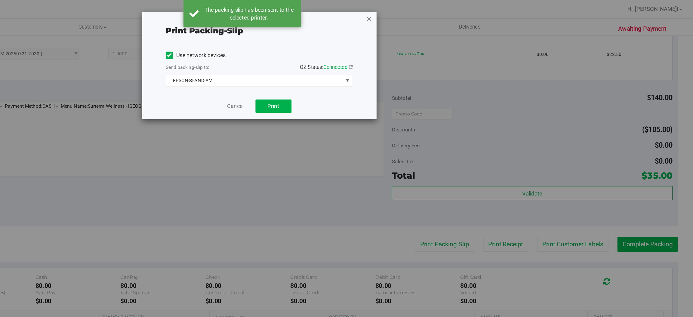
click at [445, 13] on icon "button" at bounding box center [444, 14] width 4 height 7
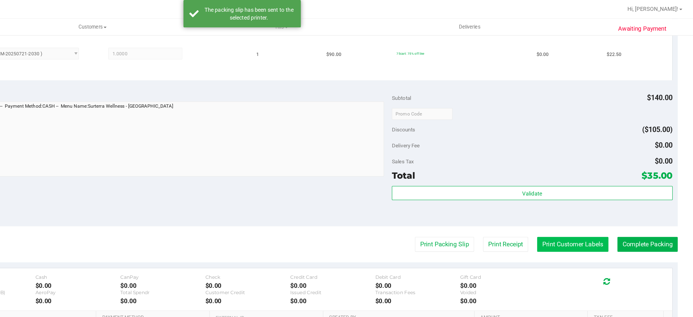
click at [600, 189] on button "Print Customer Labels" at bounding box center [600, 187] width 55 height 11
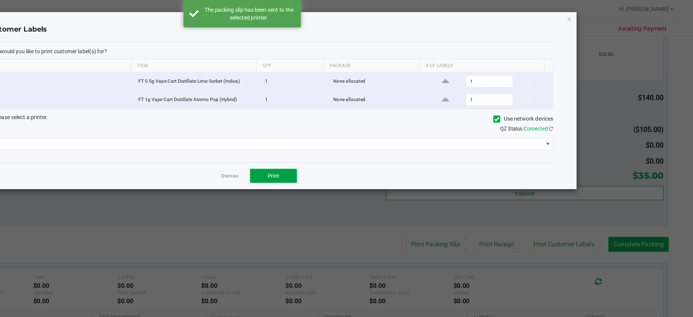
click at [377, 131] on button "Print" at bounding box center [370, 135] width 36 height 11
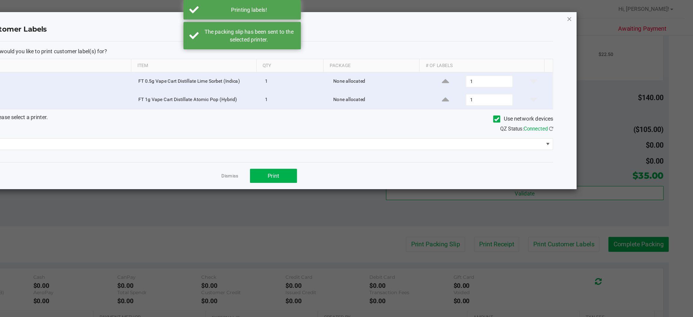
click at [598, 14] on icon "button" at bounding box center [598, 14] width 4 height 7
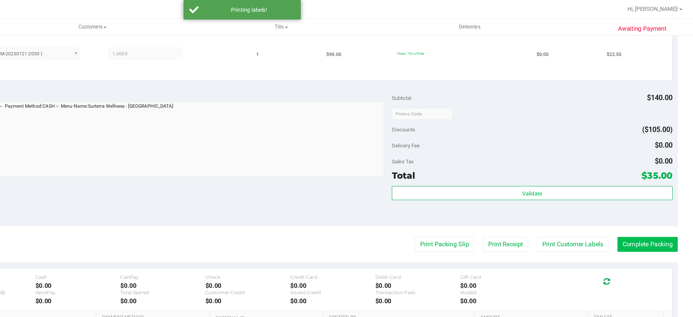
click at [644, 185] on button "Complete Packing" at bounding box center [658, 187] width 46 height 11
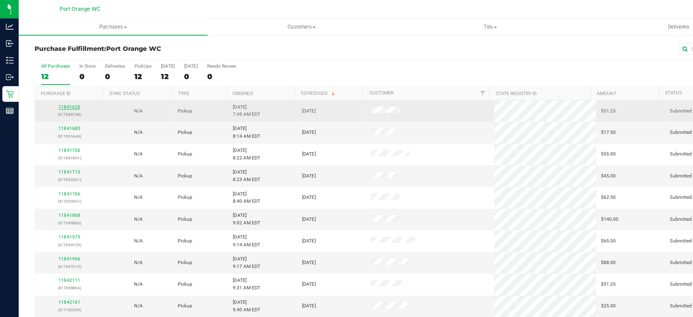
click at [54, 82] on link "11841625" at bounding box center [53, 82] width 17 height 4
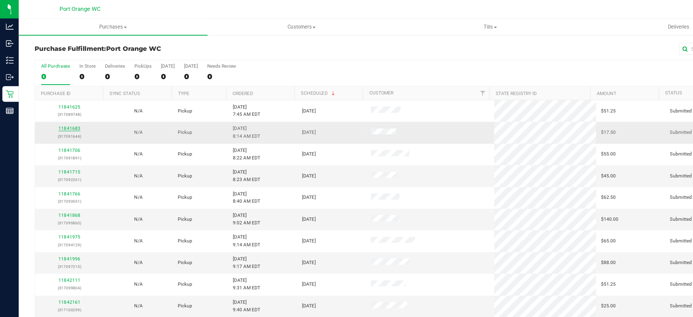
click at [54, 99] on link "11841683" at bounding box center [53, 99] width 17 height 4
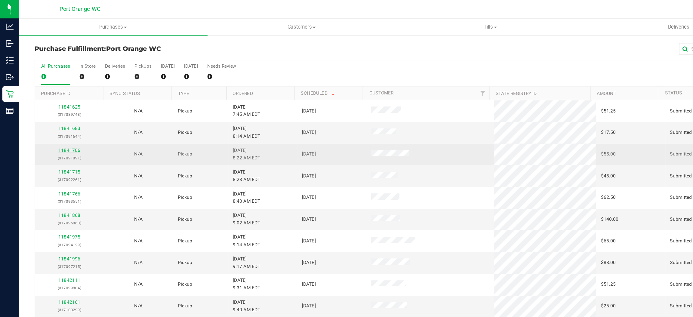
click at [52, 117] on link "11841706" at bounding box center [53, 115] width 17 height 4
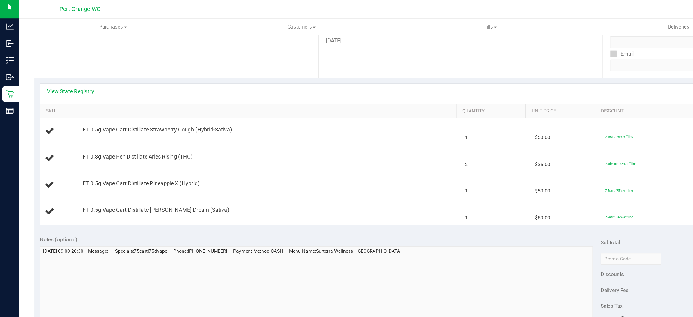
scroll to position [98, 0]
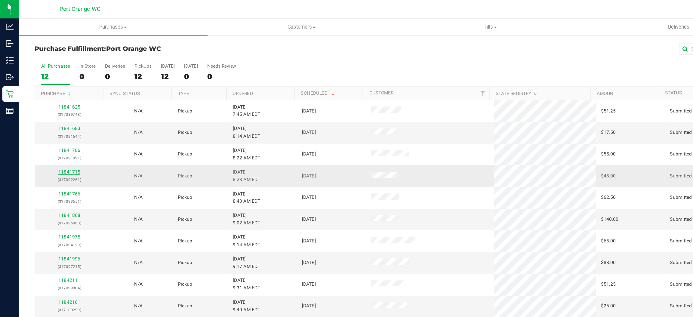
click at [55, 131] on link "11841715" at bounding box center [53, 132] width 17 height 4
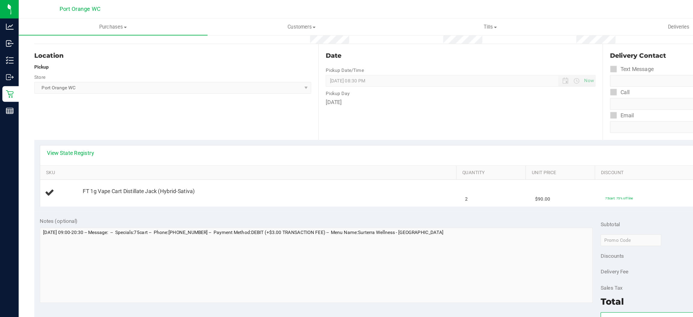
scroll to position [72, 0]
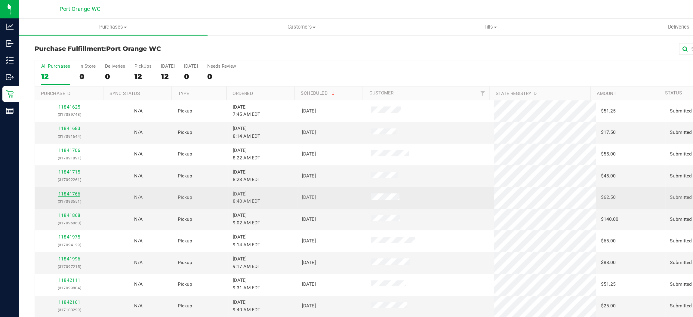
click at [57, 149] on link "11841766" at bounding box center [53, 149] width 17 height 4
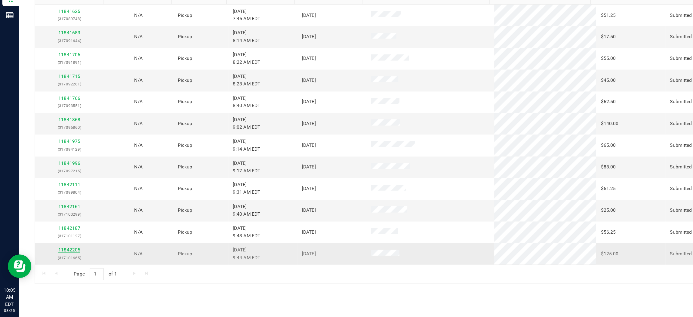
click at [52, 267] on link "11842205" at bounding box center [53, 265] width 17 height 4
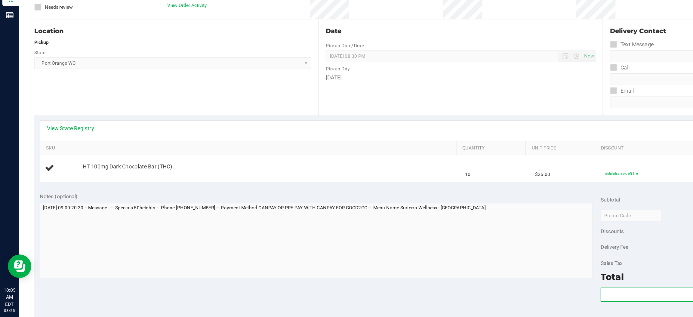
click at [60, 172] on link "View State Registry" at bounding box center [54, 172] width 36 height 6
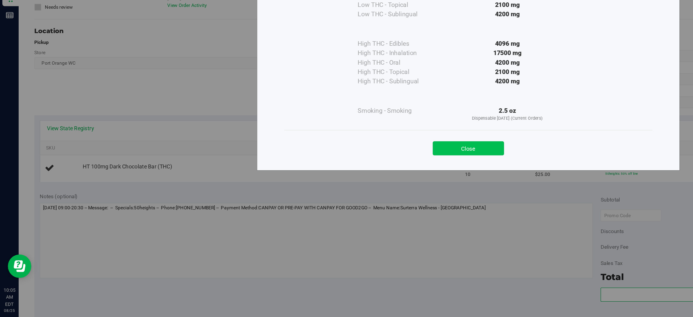
click at [365, 184] on button "Close" at bounding box center [359, 187] width 55 height 11
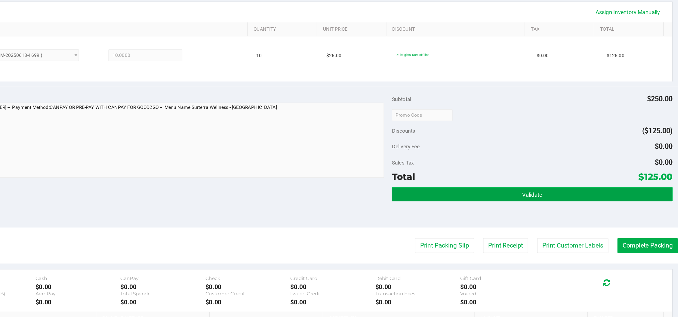
click at [528, 219] on button "Validate" at bounding box center [568, 222] width 215 height 11
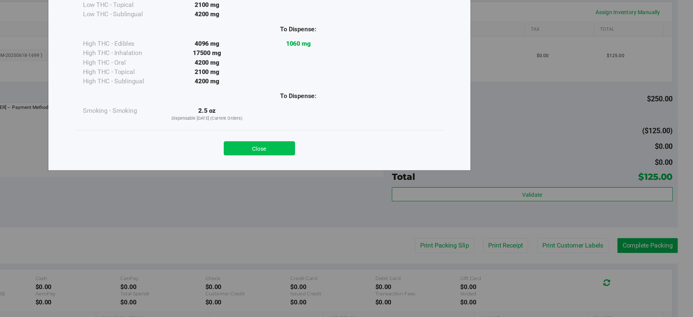
click at [362, 186] on button "Close" at bounding box center [359, 187] width 55 height 11
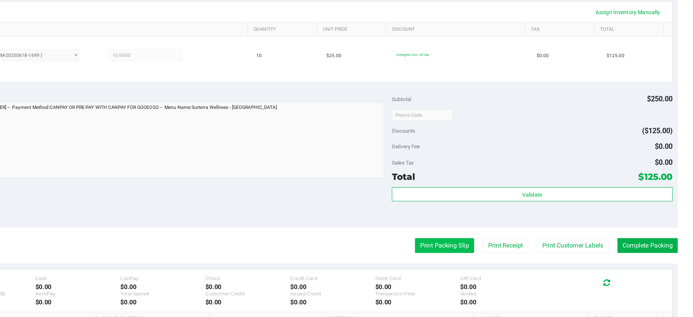
click at [494, 263] on button "Print Packing Slip" at bounding box center [501, 261] width 45 height 11
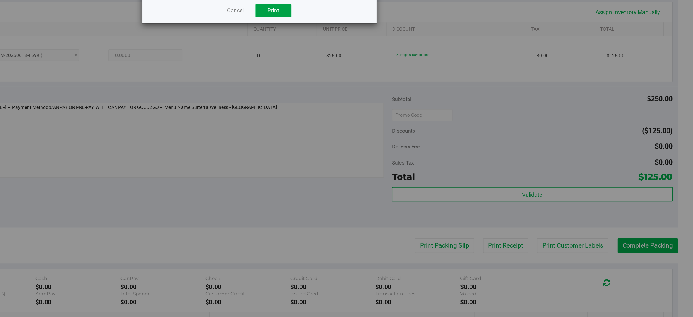
click at [371, 84] on span "Print" at bounding box center [370, 81] width 9 height 5
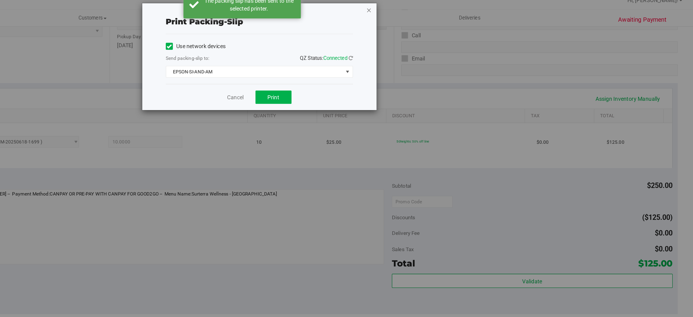
click at [445, 12] on icon "button" at bounding box center [444, 14] width 4 height 7
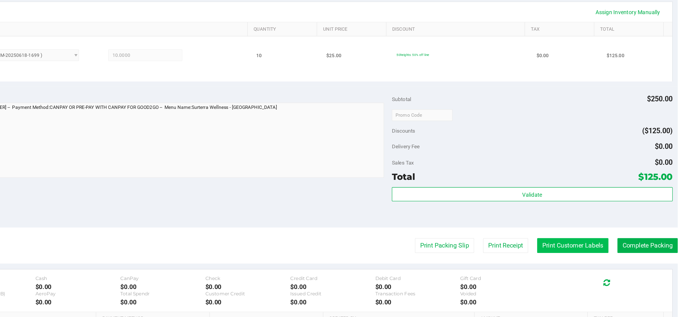
click at [586, 262] on button "Print Customer Labels" at bounding box center [600, 261] width 55 height 11
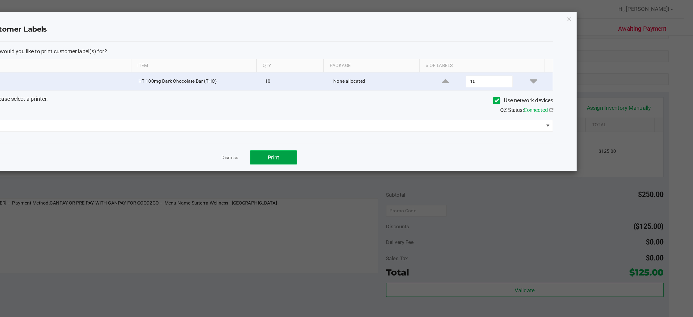
click at [373, 122] on span "Print" at bounding box center [370, 121] width 9 height 5
click at [598, 14] on icon "button" at bounding box center [598, 14] width 4 height 7
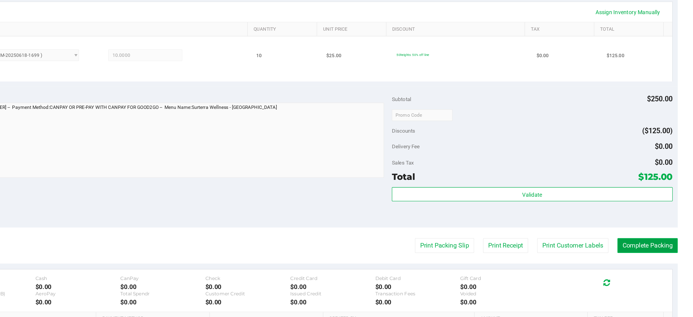
click at [648, 263] on button "Complete Packing" at bounding box center [658, 261] width 46 height 11
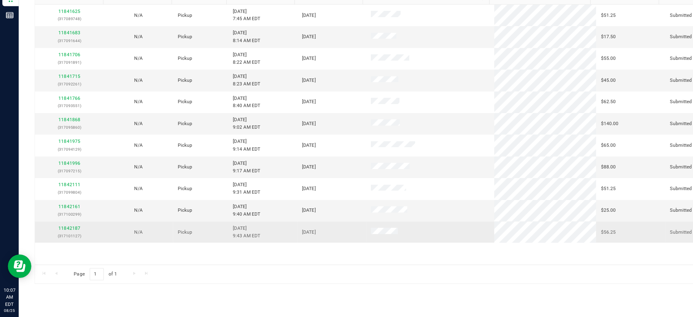
click at [53, 252] on div "11842187 (317101127)" at bounding box center [53, 251] width 46 height 11
click at [55, 249] on link "11842187" at bounding box center [53, 249] width 17 height 4
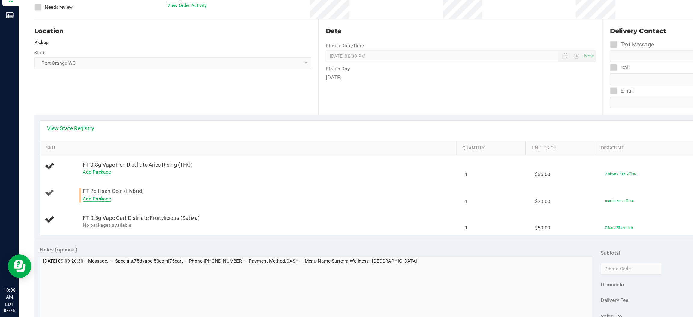
click at [73, 226] on link "Add Package" at bounding box center [75, 226] width 22 height 4
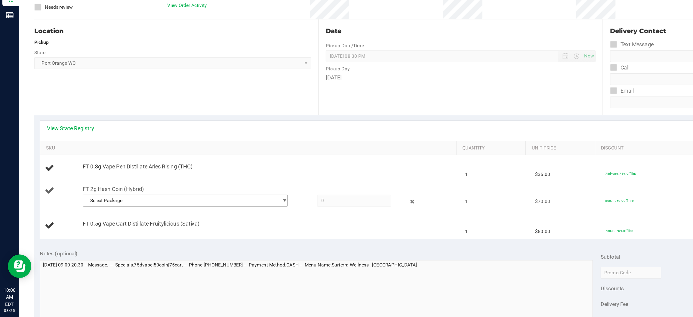
click at [216, 226] on span "select" at bounding box center [218, 227] width 5 height 5
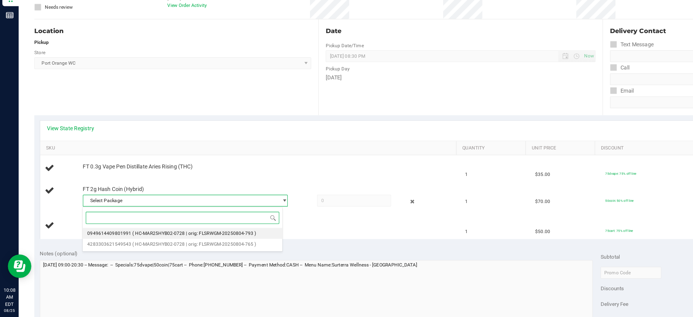
click at [98, 251] on span "0949614409801991" at bounding box center [84, 253] width 34 height 4
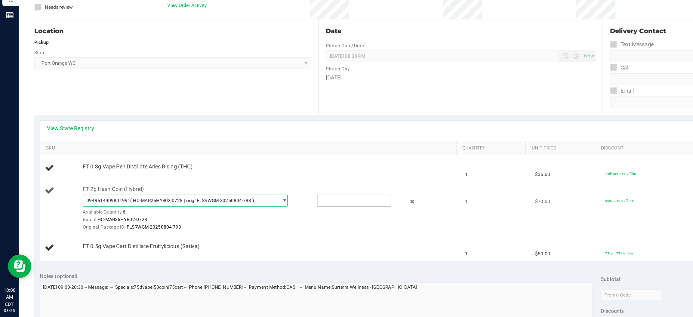
click at [254, 225] on input "text" at bounding box center [272, 227] width 56 height 8
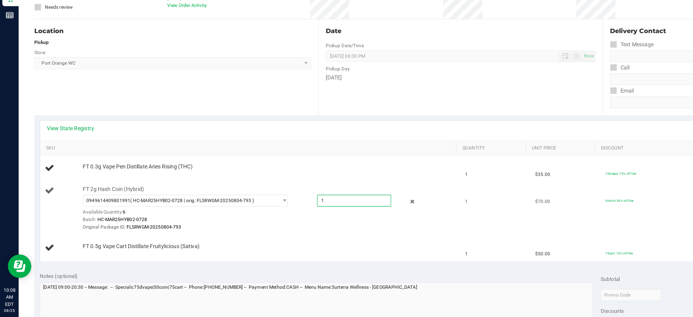
type input "1"
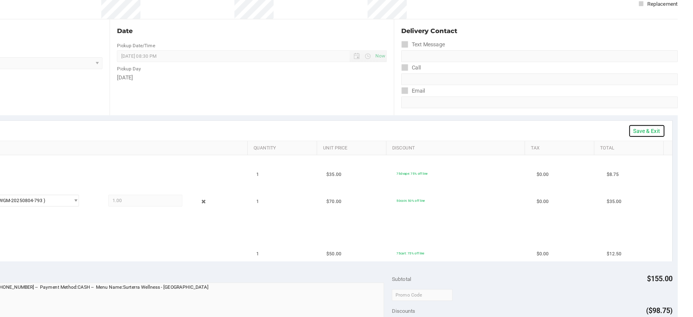
click at [659, 174] on link "Save & Exit" at bounding box center [657, 174] width 28 height 10
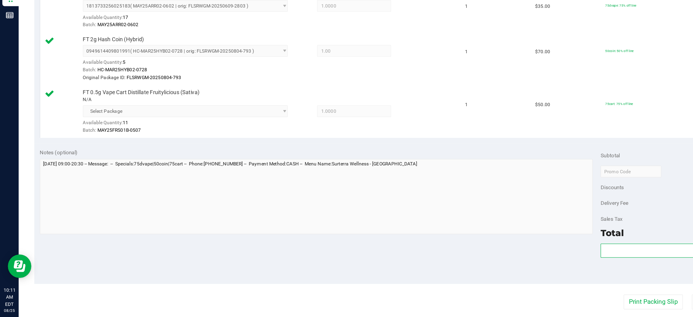
scroll to position [152, 0]
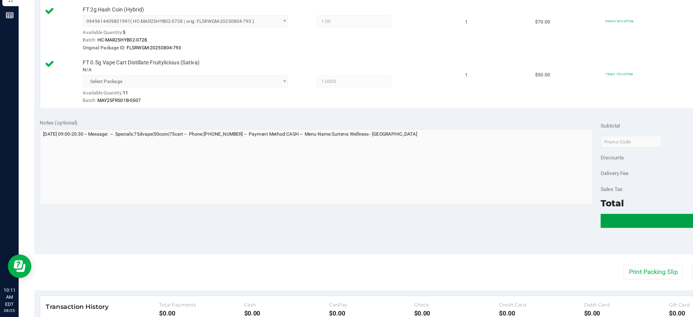
click at [488, 246] on button "Validate" at bounding box center [568, 243] width 215 height 11
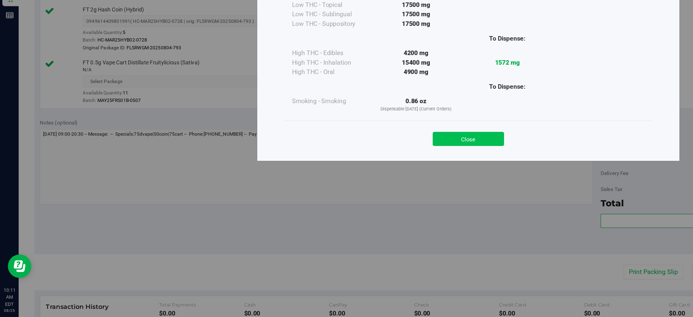
click at [359, 180] on button "Close" at bounding box center [359, 180] width 55 height 11
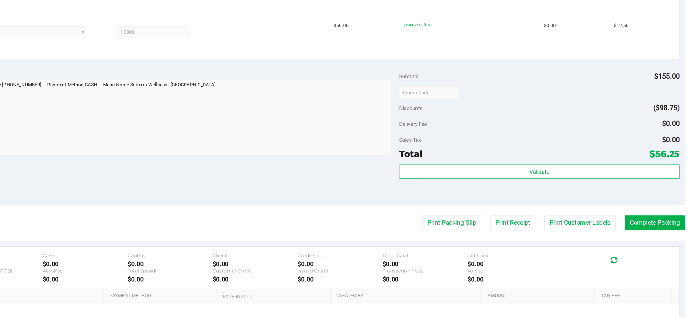
scroll to position [0, 0]
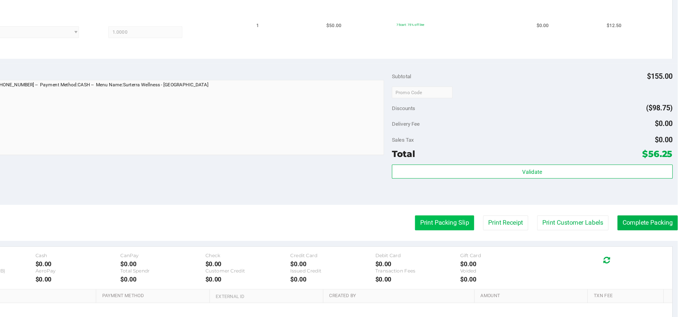
click at [494, 244] on button "Print Packing Slip" at bounding box center [501, 244] width 45 height 11
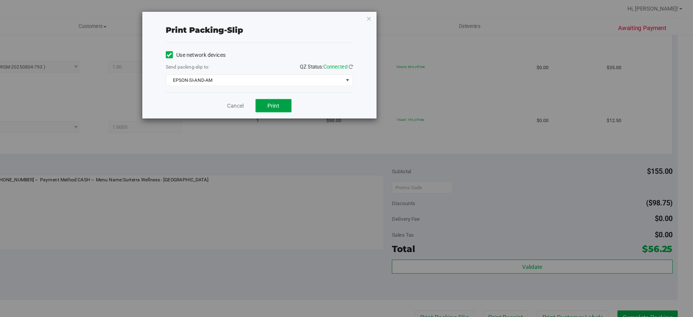
click at [374, 82] on span "Print" at bounding box center [370, 81] width 9 height 5
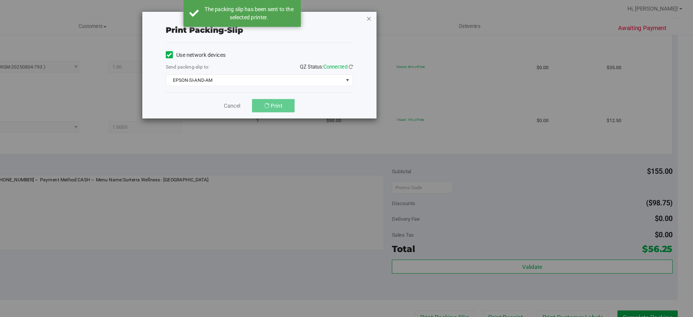
click at [443, 14] on icon "button" at bounding box center [444, 14] width 4 height 7
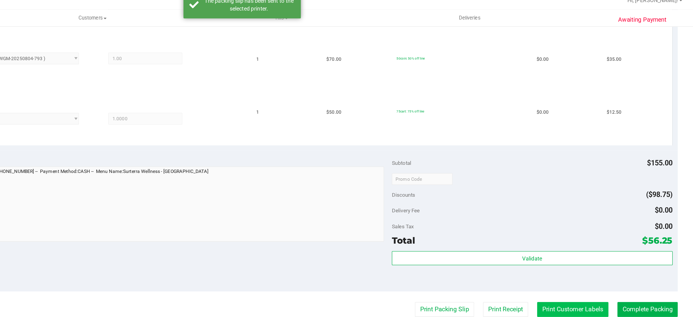
click at [587, 245] on button "Print Customer Labels" at bounding box center [600, 244] width 55 height 11
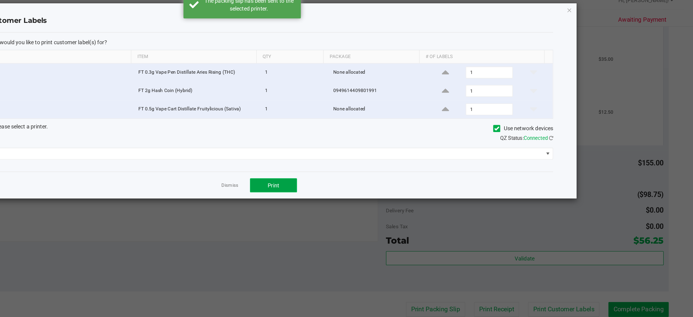
click at [371, 149] on span "Print" at bounding box center [370, 149] width 9 height 5
click at [599, 15] on icon "button" at bounding box center [598, 14] width 4 height 7
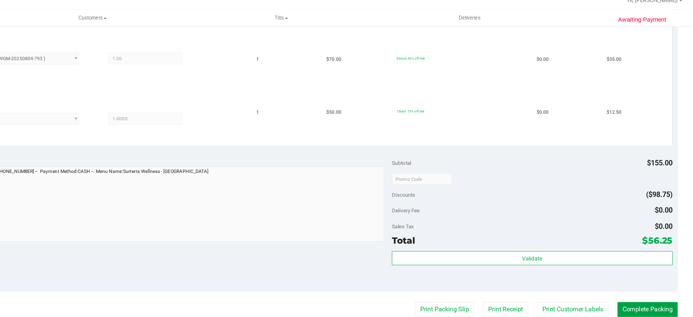
click at [655, 240] on button "Complete Packing" at bounding box center [658, 244] width 46 height 11
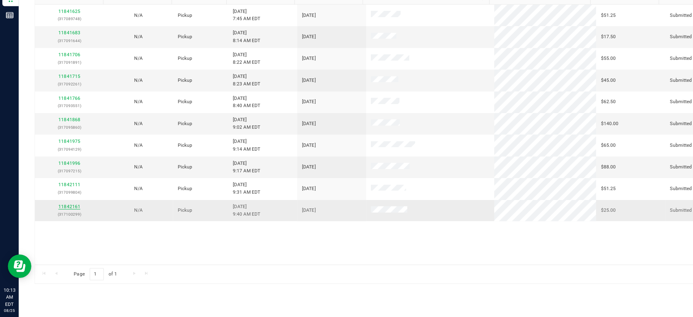
click at [57, 233] on link "11842161" at bounding box center [53, 232] width 17 height 4
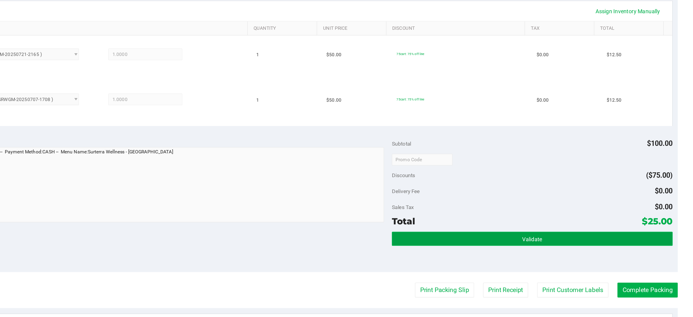
click at [526, 258] on button "Validate" at bounding box center [568, 256] width 215 height 11
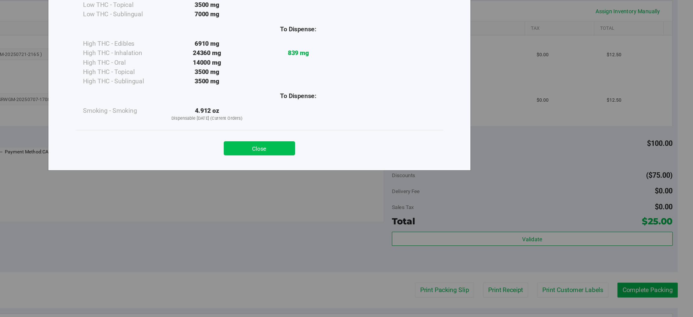
click at [356, 185] on button "Close" at bounding box center [359, 187] width 55 height 11
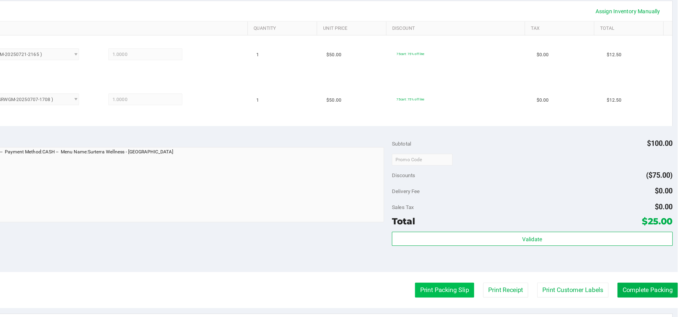
click at [491, 296] on button "Print Packing Slip" at bounding box center [501, 296] width 45 height 11
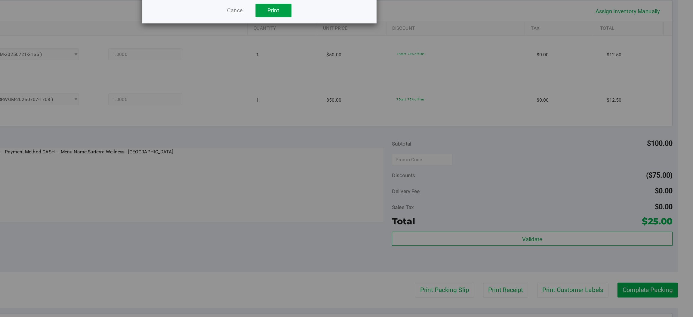
click at [373, 82] on span "Print" at bounding box center [370, 81] width 9 height 5
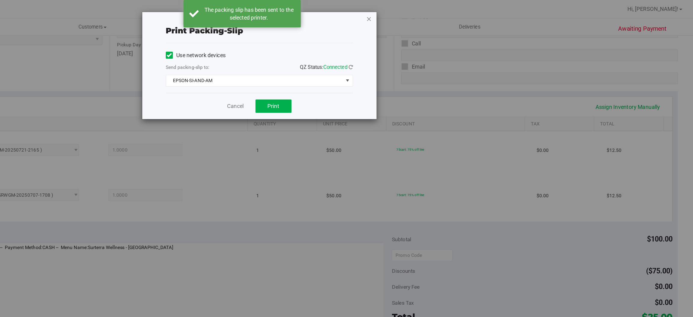
click at [445, 11] on icon "button" at bounding box center [444, 14] width 4 height 7
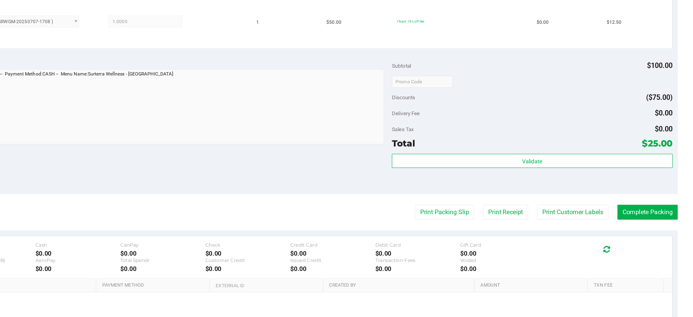
scroll to position [155, 0]
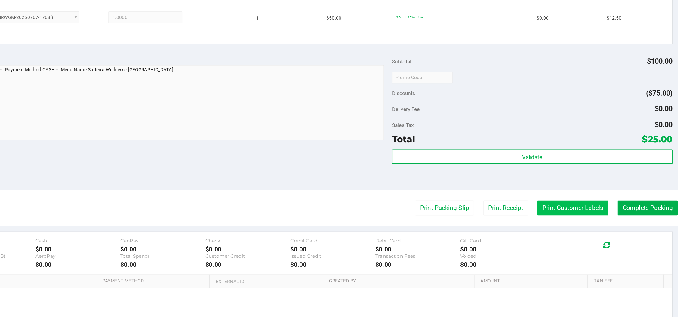
click at [586, 232] on button "Print Customer Labels" at bounding box center [600, 232] width 55 height 11
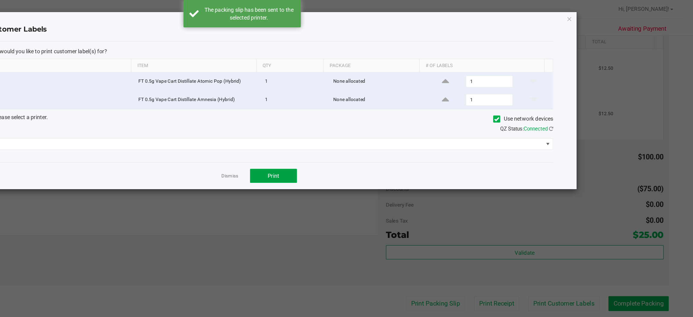
click at [373, 137] on span "Print" at bounding box center [370, 135] width 9 height 5
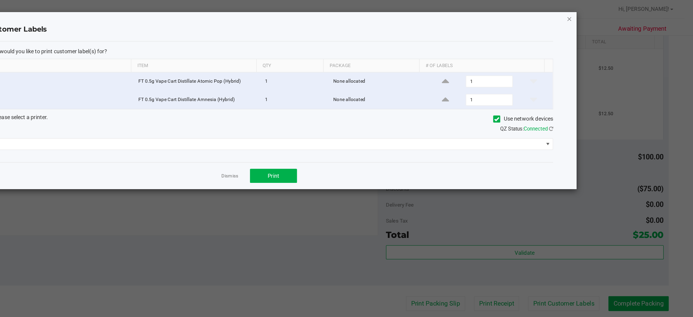
click at [606, 18] on ngb-modal-window "Print Customer Labels Which item(s) would you like to print customer label(s) f…" at bounding box center [348, 158] width 697 height 317
click at [598, 14] on icon "button" at bounding box center [598, 14] width 4 height 7
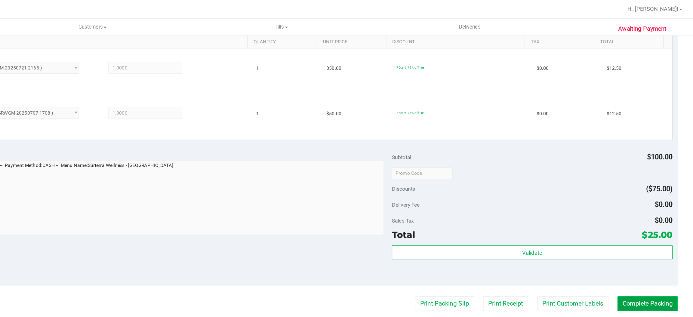
click at [646, 233] on button "Complete Packing" at bounding box center [658, 232] width 46 height 11
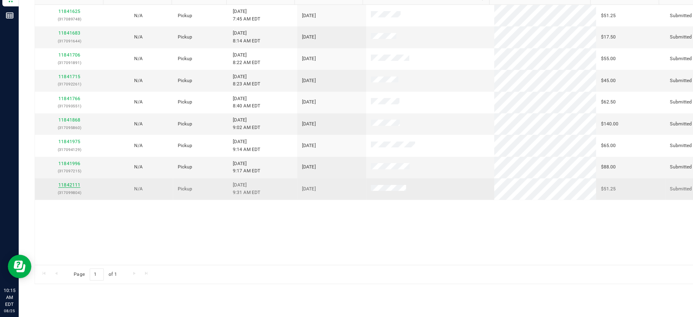
click at [53, 217] on link "11842111" at bounding box center [53, 215] width 17 height 4
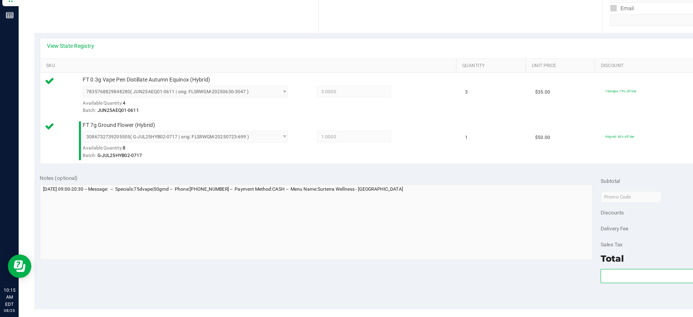
scroll to position [69, 0]
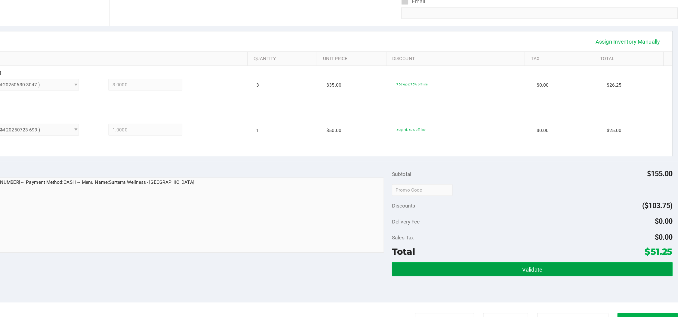
click at [527, 279] on button "Validate" at bounding box center [568, 280] width 215 height 11
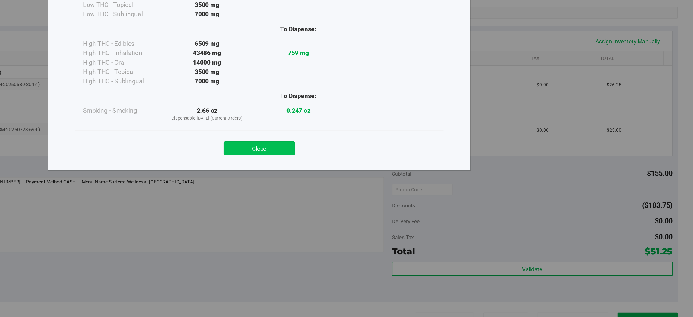
click at [365, 187] on button "Close" at bounding box center [359, 187] width 55 height 11
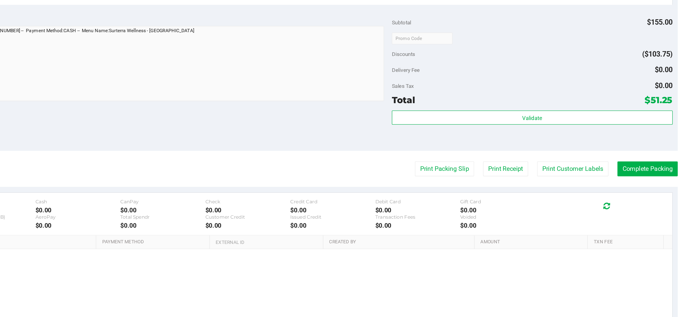
scroll to position [192, 0]
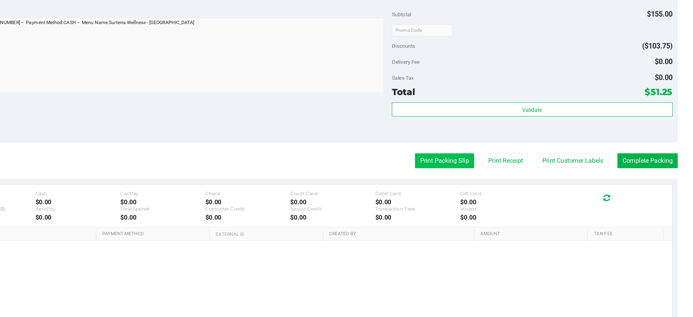
click at [494, 199] on button "Print Packing Slip" at bounding box center [501, 196] width 45 height 11
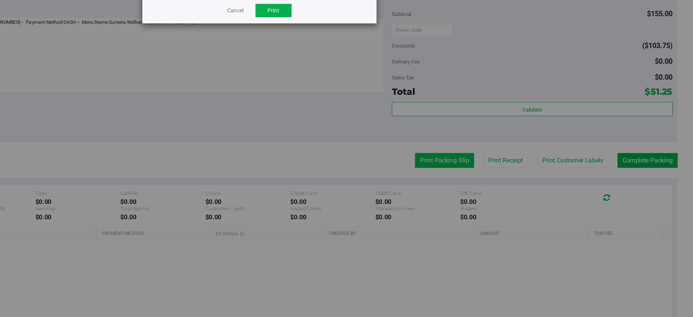
scroll to position [0, 0]
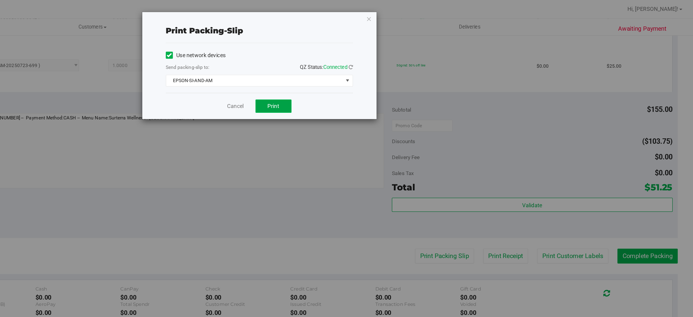
click at [369, 80] on span "Print" at bounding box center [370, 81] width 9 height 5
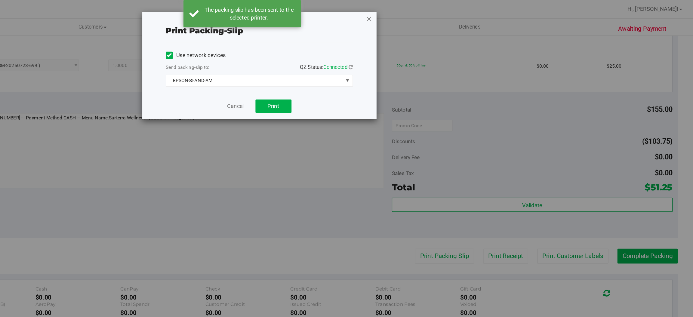
click at [445, 16] on icon "button" at bounding box center [444, 14] width 4 height 7
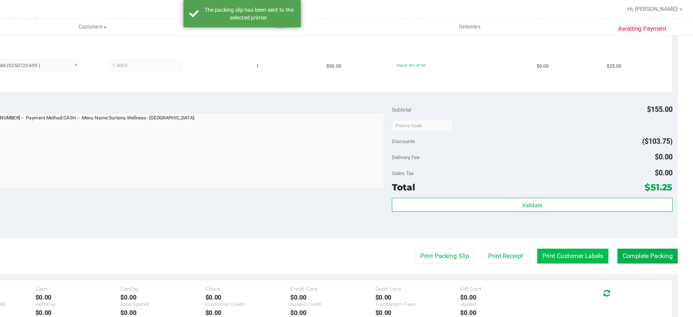
click at [593, 196] on button "Print Customer Labels" at bounding box center [600, 196] width 55 height 11
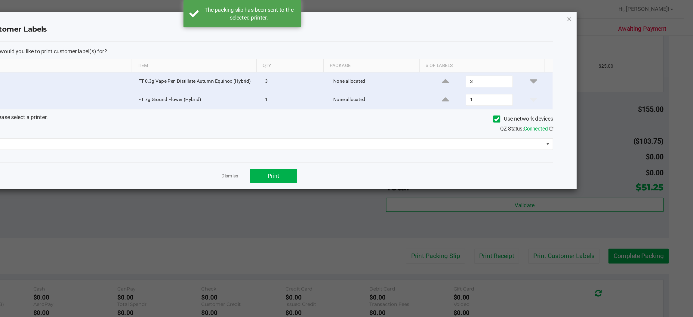
click at [599, 15] on icon "button" at bounding box center [598, 14] width 4 height 7
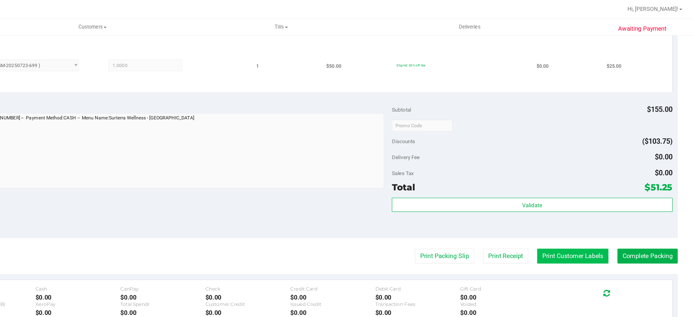
click at [591, 198] on button "Print Customer Labels" at bounding box center [600, 196] width 55 height 11
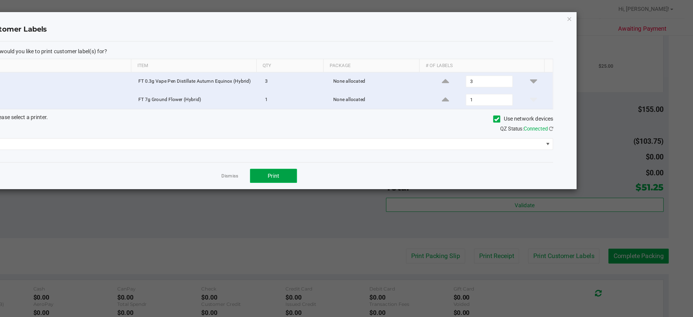
click at [370, 137] on span "Print" at bounding box center [370, 135] width 9 height 5
click at [599, 16] on icon "button" at bounding box center [598, 14] width 4 height 7
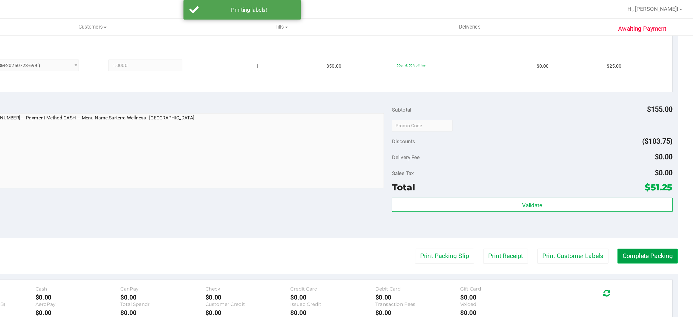
click at [647, 197] on button "Complete Packing" at bounding box center [658, 196] width 46 height 11
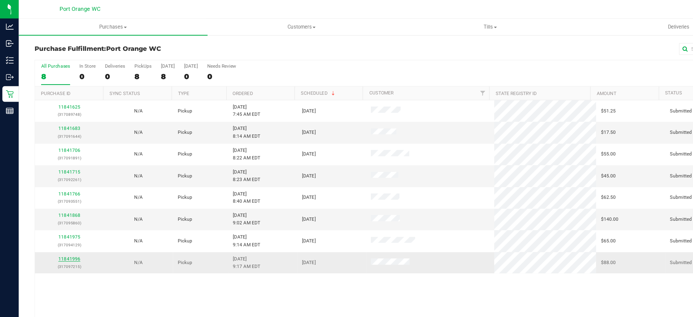
click at [54, 197] on link "11841996" at bounding box center [53, 199] width 17 height 4
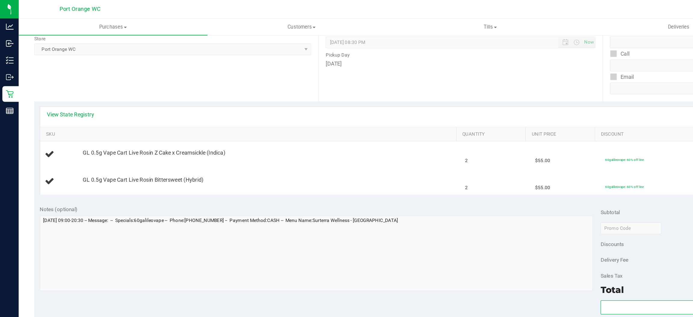
scroll to position [82, 0]
